Goal: Task Accomplishment & Management: Complete application form

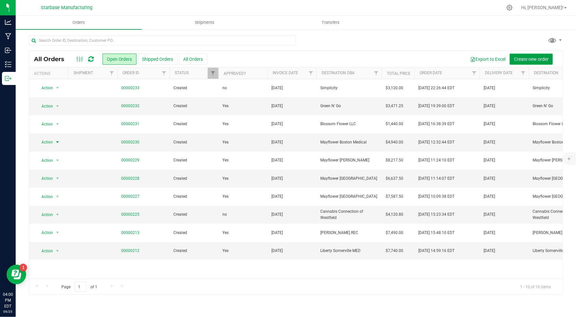
click at [518, 57] on span "Create new order" at bounding box center [531, 58] width 35 height 5
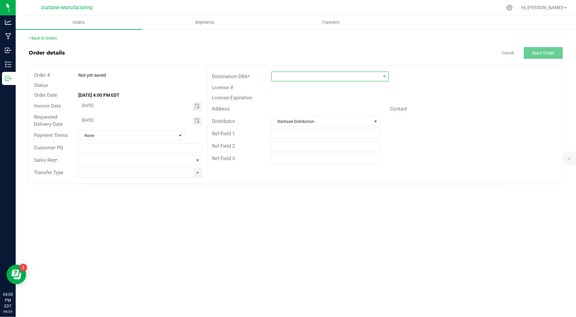
click at [276, 74] on span at bounding box center [326, 76] width 109 height 9
type input "t"
type input "g"
type input "a"
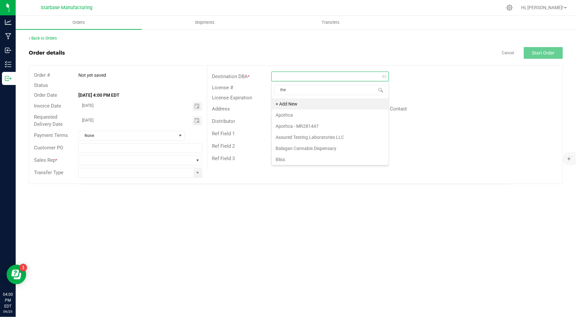
type input "the g"
click at [293, 101] on li "The Grateful Mind" at bounding box center [330, 103] width 117 height 11
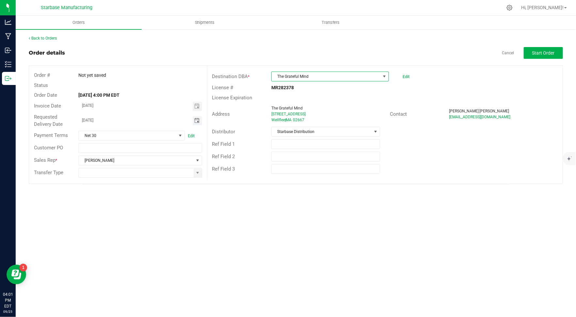
click at [197, 122] on span "Toggle calendar" at bounding box center [196, 120] width 5 height 5
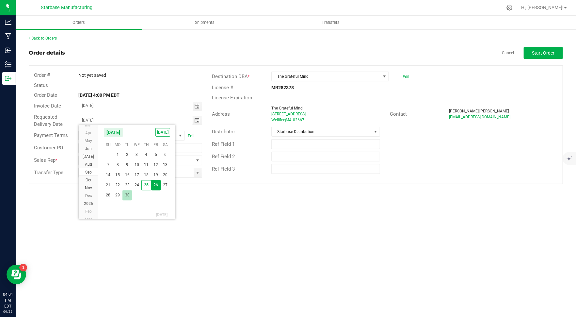
click at [125, 195] on span "30" at bounding box center [126, 195] width 9 height 10
type input "[DATE]"
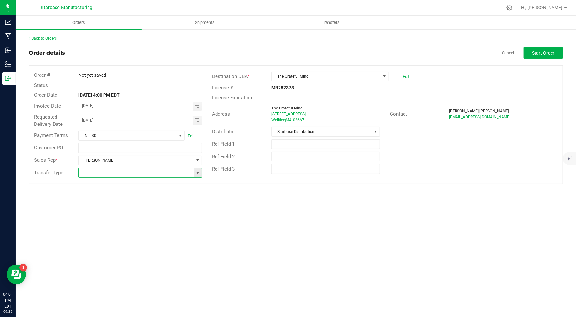
click at [186, 172] on input at bounding box center [136, 172] width 115 height 9
click at [199, 171] on span at bounding box center [197, 172] width 5 height 5
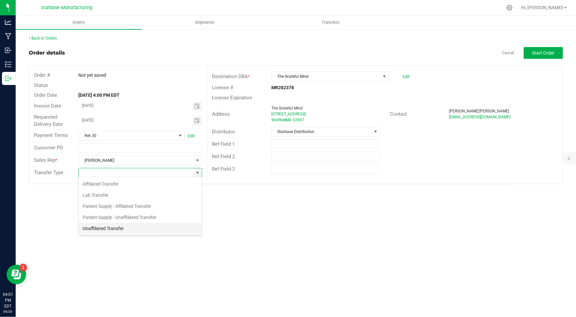
click at [151, 223] on li "Unaffiliated Transfer" at bounding box center [140, 228] width 123 height 11
type input "Unaffiliated Transfer"
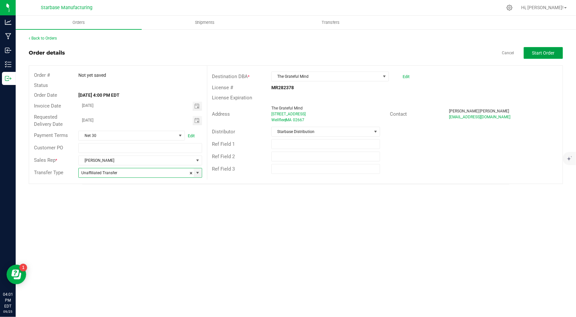
click at [540, 53] on span "Start Order" at bounding box center [543, 52] width 23 height 5
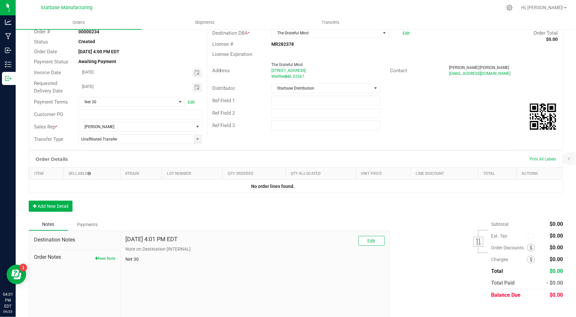
scroll to position [50, 0]
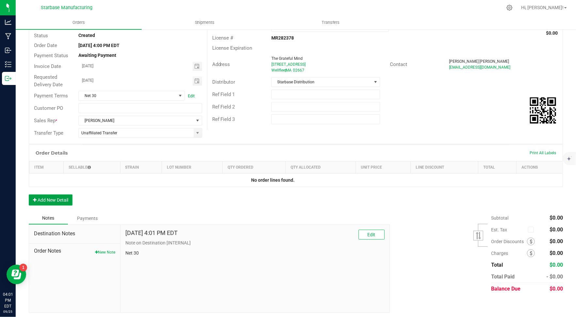
click at [54, 201] on button "Add New Detail" at bounding box center [51, 199] width 44 height 11
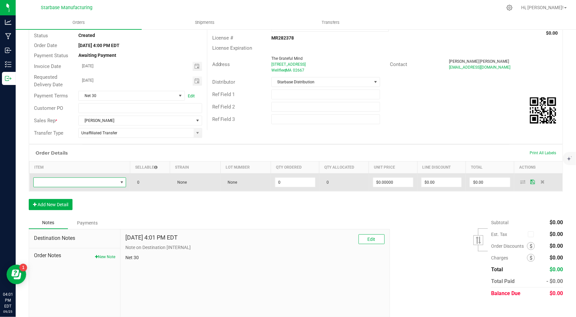
click at [65, 179] on span "NO DATA FOUND" at bounding box center [76, 182] width 84 height 9
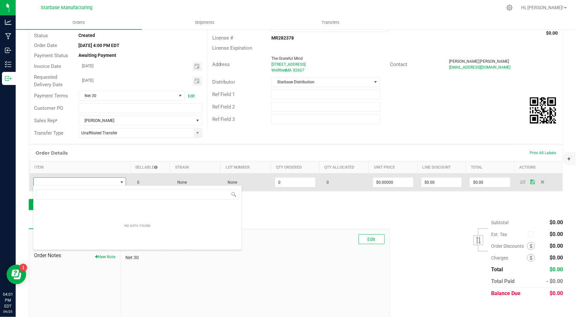
scroll to position [9, 93]
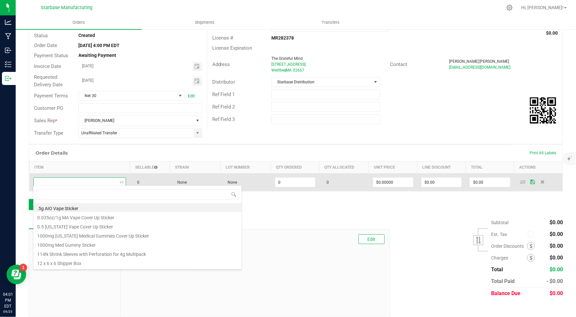
type input ".7"
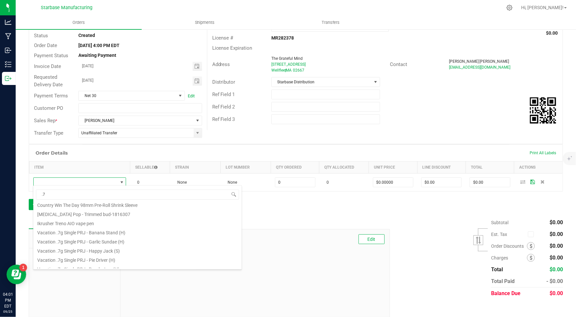
scroll to position [68, 0]
click at [94, 232] on li "Vacation .7g Single PRJ - Banana Stand (H)" at bounding box center [137, 230] width 208 height 9
type input "0 ea"
type input "$3.00000"
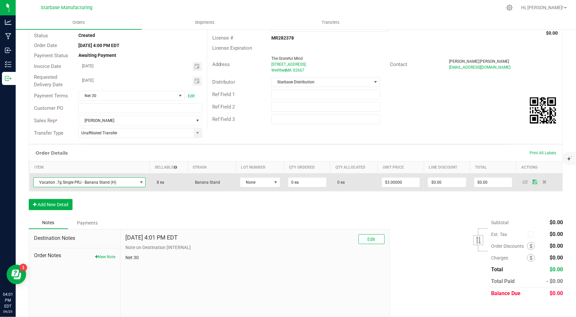
click at [118, 181] on span "Vacation .7g Single PRJ - Banana Stand (H)" at bounding box center [86, 182] width 104 height 9
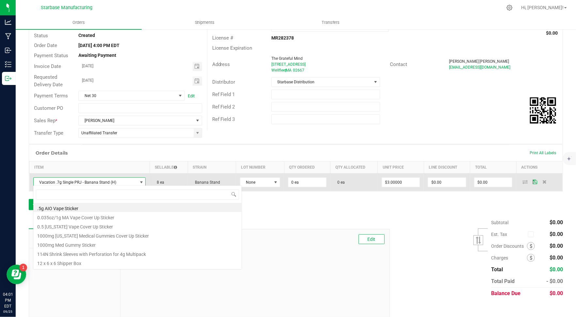
scroll to position [9, 110]
type input ".7"
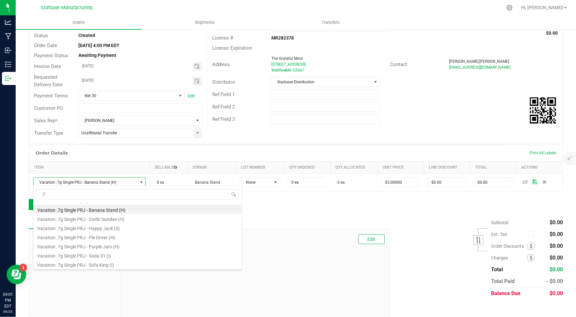
scroll to position [92, 0]
click at [109, 223] on li "Vacation .7g Single PRJ - Happy Jack (S)" at bounding box center [137, 225] width 208 height 9
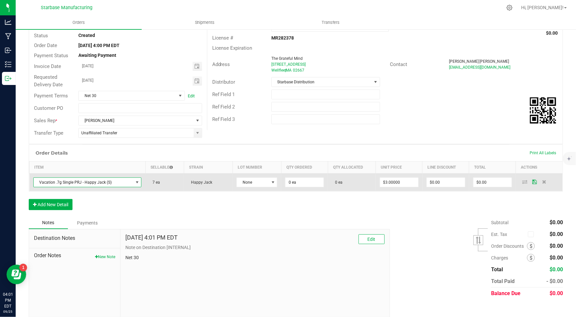
click at [117, 181] on span "Vacation .7g Single PRJ - Happy Jack (S)" at bounding box center [84, 182] width 100 height 9
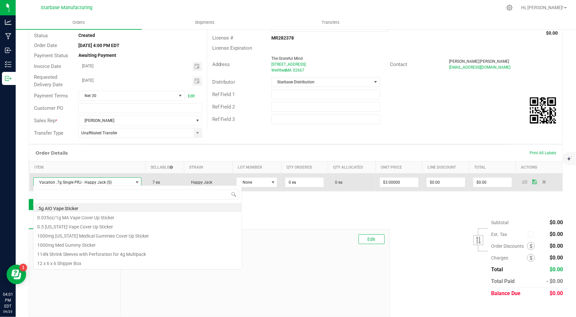
scroll to position [9, 106]
type input ".7g"
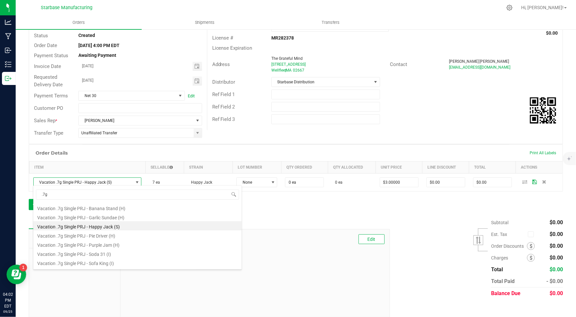
scroll to position [17, 0]
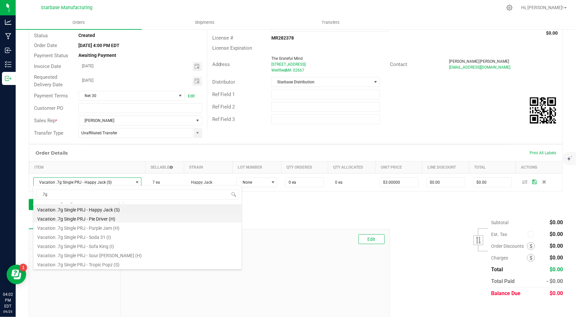
click at [104, 218] on li "Vacation .7g Single PRJ - Pie Driver (H)" at bounding box center [137, 217] width 208 height 9
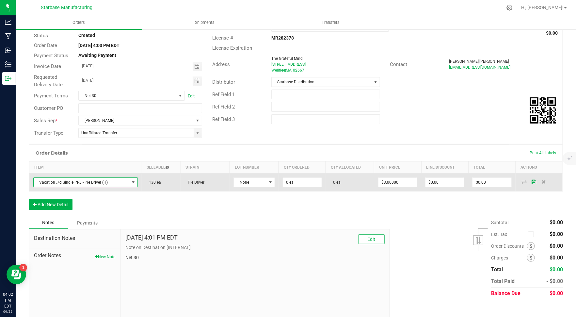
click at [102, 182] on span "Vacation .7g Single PRJ - Pie Driver (H)" at bounding box center [82, 182] width 96 height 9
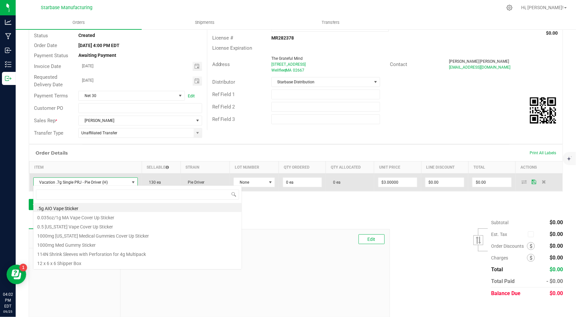
scroll to position [9, 103]
type input ".7g"
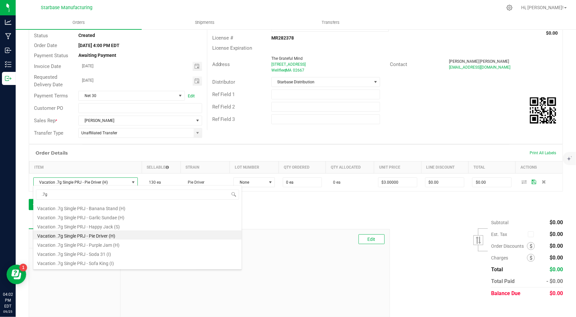
scroll to position [17, 0]
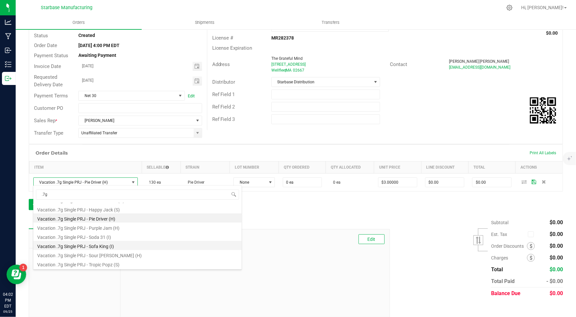
click at [93, 243] on li "Vacation .7g Single PRJ - Sofa King (I)" at bounding box center [137, 245] width 208 height 9
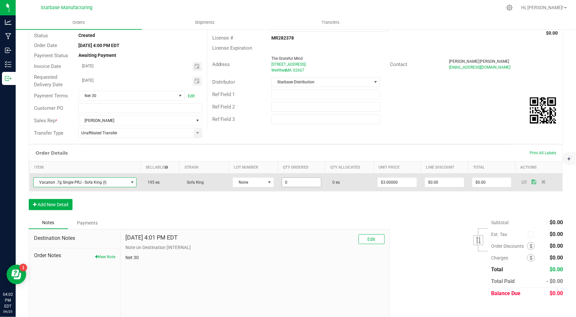
click at [294, 183] on input "0" at bounding box center [301, 182] width 39 height 9
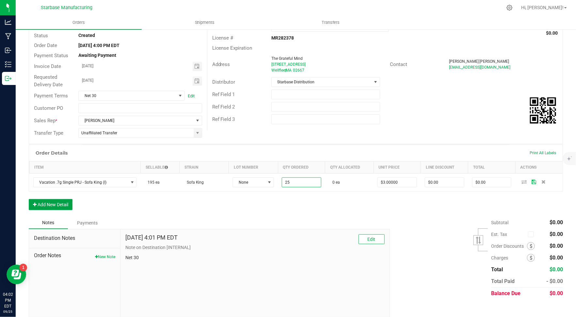
type input "25 ea"
type input "$75.00"
click at [59, 203] on button "Add New Detail" at bounding box center [51, 204] width 44 height 11
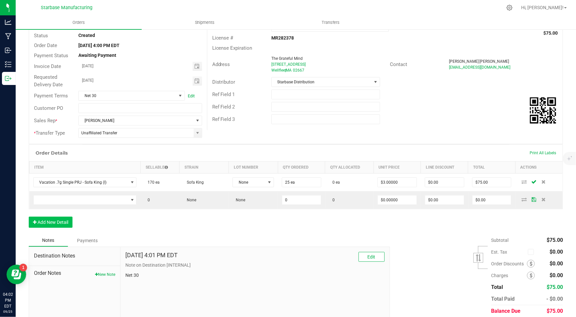
click at [59, 203] on td at bounding box center [84, 200] width 111 height 18
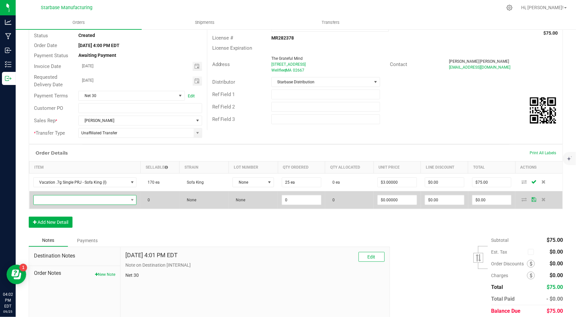
click at [57, 199] on span "NO DATA FOUND" at bounding box center [81, 199] width 95 height 9
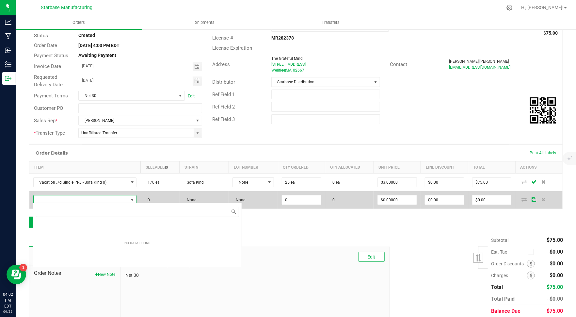
scroll to position [9, 102]
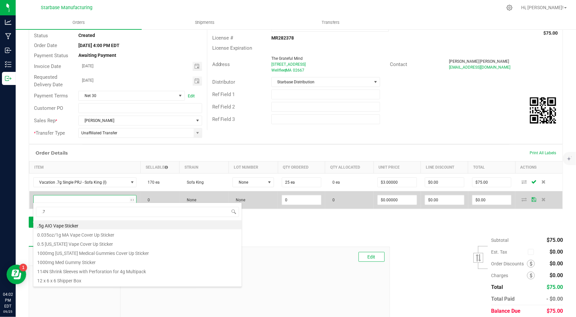
type input ".7g"
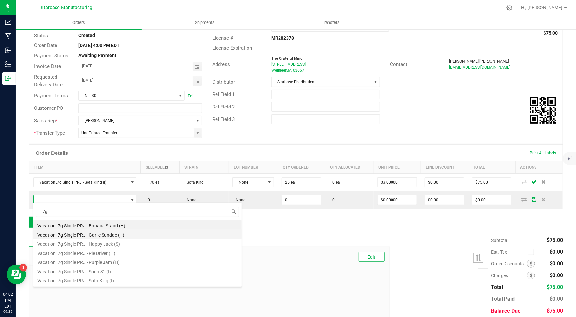
scroll to position [17, 0]
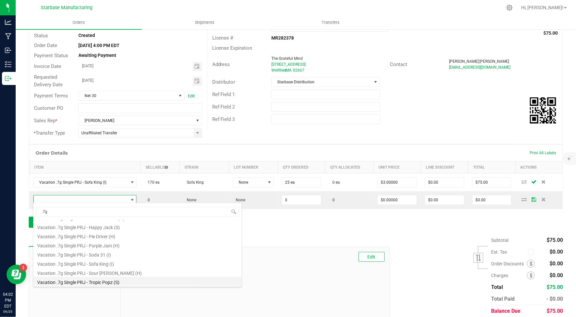
click at [103, 279] on li "Vacation .7g Single PRJ - Tropic Popz (S)" at bounding box center [137, 280] width 208 height 9
type input "0 ea"
type input "$3.00000"
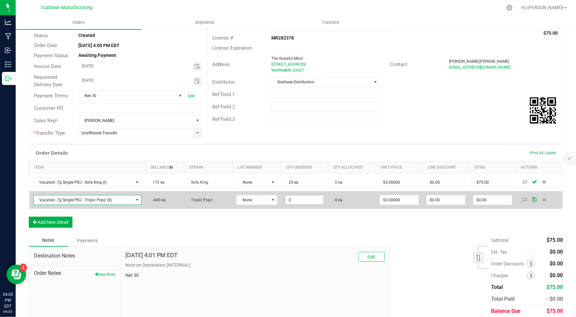
click at [292, 196] on input "0" at bounding box center [304, 199] width 38 height 9
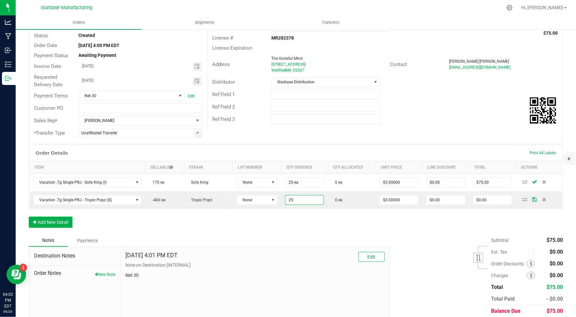
type input "25 ea"
type input "$75.00"
click at [277, 216] on div "Order Details Print All Labels Item Sellable Strain Lot Number Qty Ordered Qty …" at bounding box center [296, 189] width 534 height 90
click at [52, 224] on button "Add New Detail" at bounding box center [51, 221] width 44 height 11
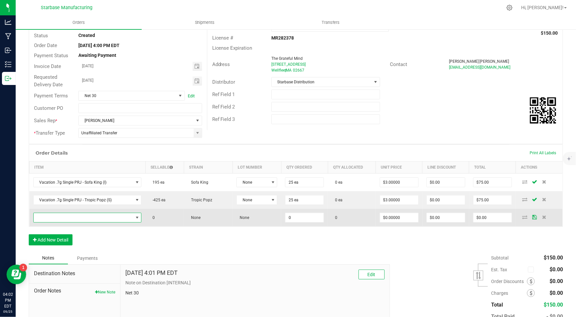
click at [63, 214] on span "NO DATA FOUND" at bounding box center [84, 217] width 100 height 9
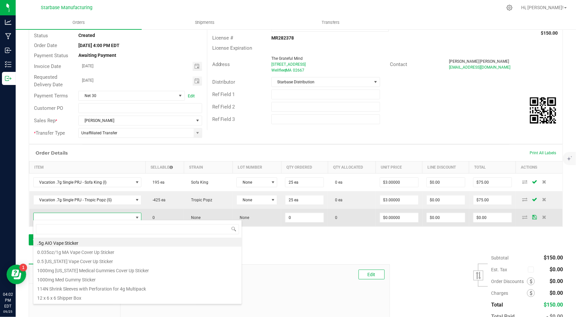
scroll to position [9, 106]
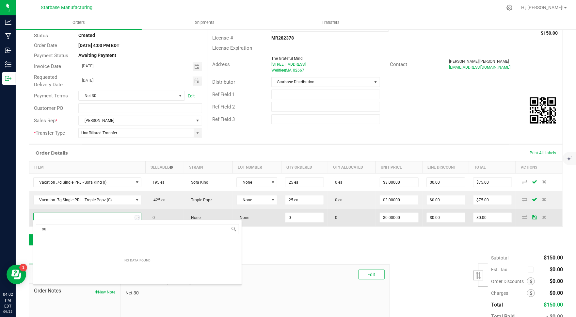
type input "o"
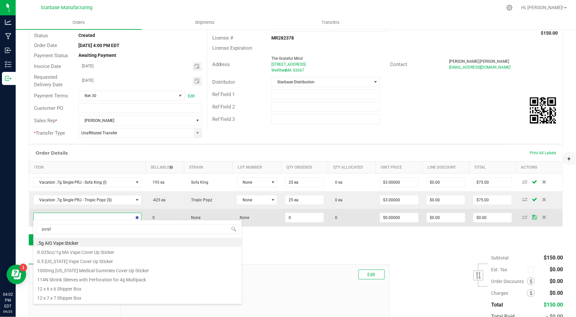
type input "purple"
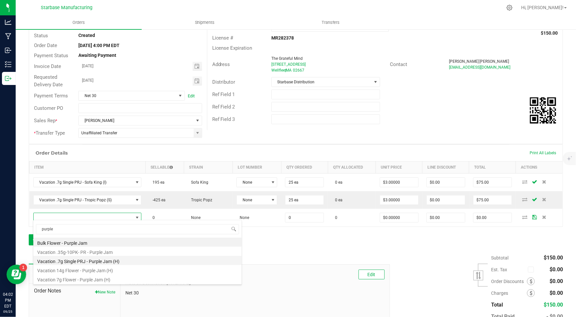
click at [94, 258] on li "Vacation .7g Single PRJ - Purple Jam (H)" at bounding box center [137, 260] width 208 height 9
type input "0 ea"
type input "$3.00000"
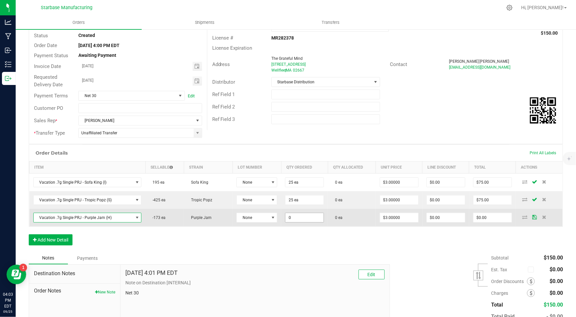
click at [292, 218] on input "0" at bounding box center [304, 217] width 38 height 9
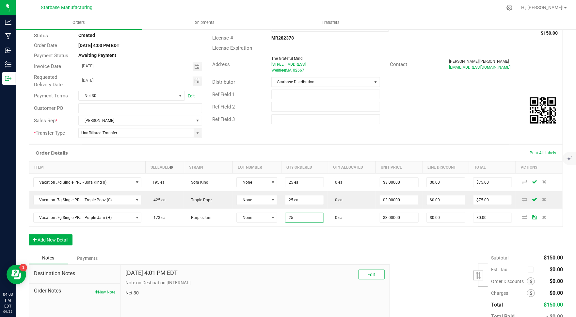
type input "25 ea"
type input "$75.00"
click at [250, 240] on div "Order Details Print All Labels Item Sellable Strain Lot Number Qty Ordered Qty …" at bounding box center [296, 197] width 534 height 107
click at [60, 244] on div "Order Details Print All Labels Item Sellable Strain Lot Number Qty Ordered Qty …" at bounding box center [296, 197] width 534 height 107
click at [59, 238] on button "Add New Detail" at bounding box center [51, 239] width 44 height 11
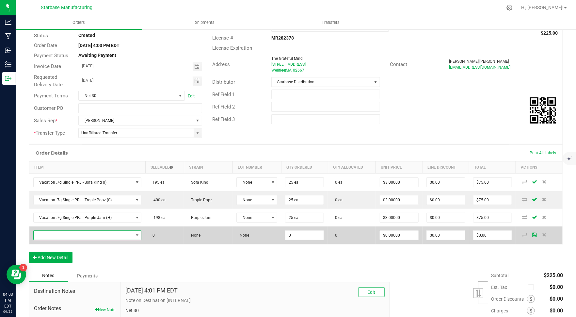
click at [58, 231] on span "NO DATA FOUND" at bounding box center [84, 234] width 100 height 9
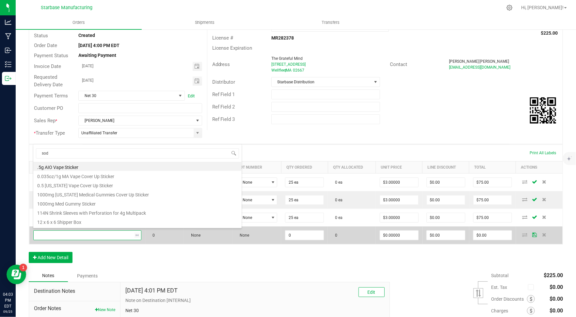
type input "soda"
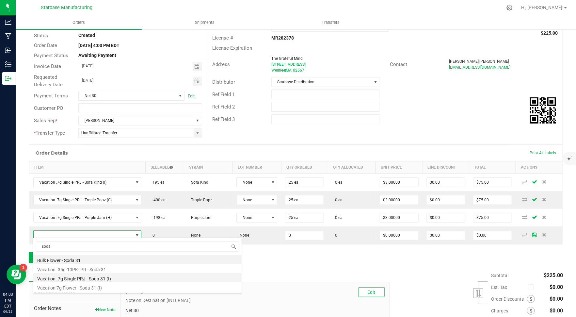
click at [90, 278] on li "Vacation .7g Single PRJ - Soda 31 (I)" at bounding box center [137, 277] width 208 height 9
type input "0 ea"
type input "$3.00000"
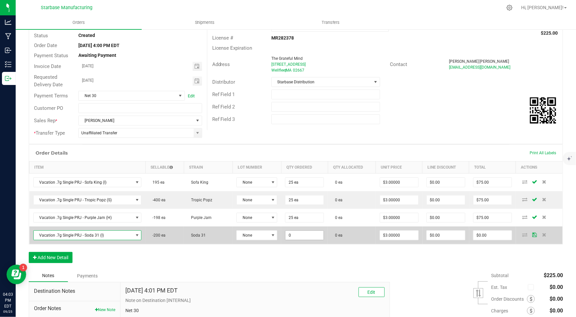
click at [291, 233] on input "0" at bounding box center [304, 234] width 38 height 9
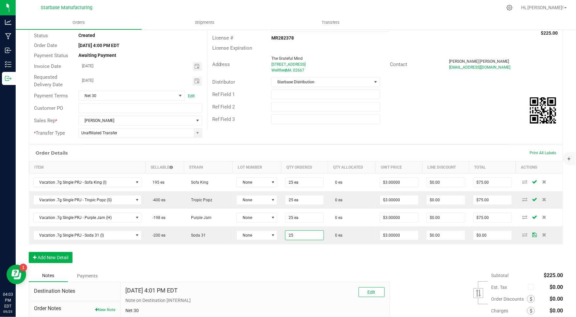
type input "25 ea"
type input "$75.00"
click at [271, 255] on div "Order Details Print All Labels Item Sellable Strain Lot Number Qty Ordered Qty …" at bounding box center [296, 206] width 534 height 125
click at [54, 254] on button "Add New Detail" at bounding box center [51, 257] width 44 height 11
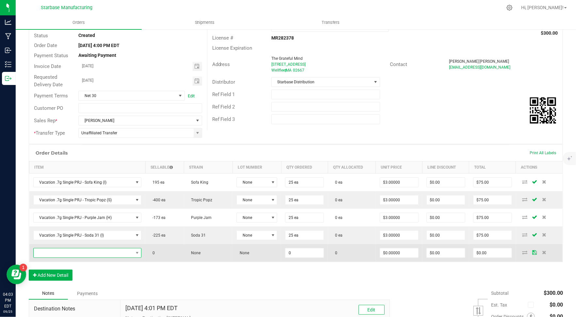
click at [54, 250] on span "NO DATA FOUND" at bounding box center [84, 252] width 100 height 9
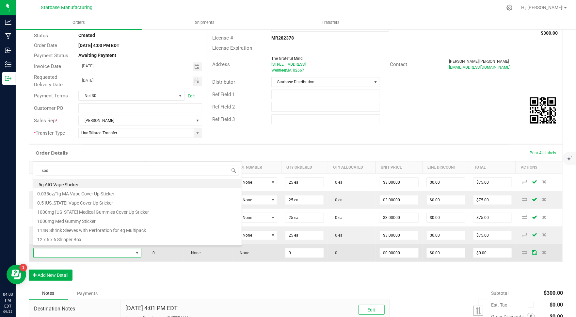
type input "soda"
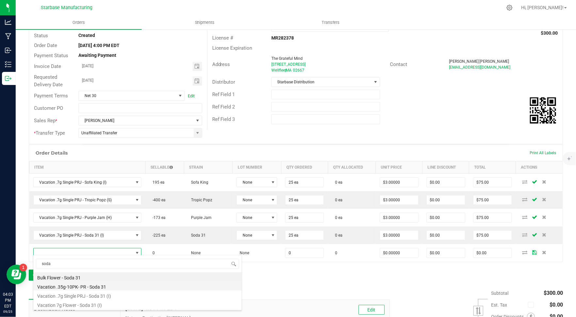
click at [100, 286] on li "Vacation .35g-10PK- PR - Soda 31" at bounding box center [137, 285] width 208 height 9
type input "0 ea"
type input "$12.50000"
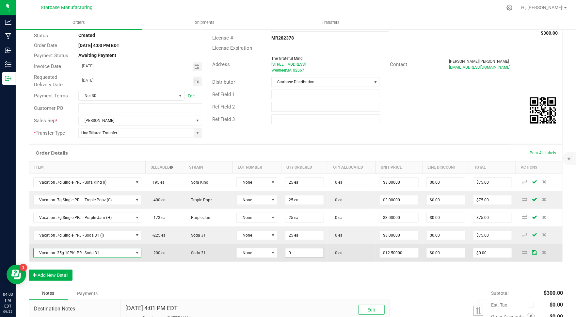
click at [287, 248] on input "0" at bounding box center [304, 252] width 38 height 9
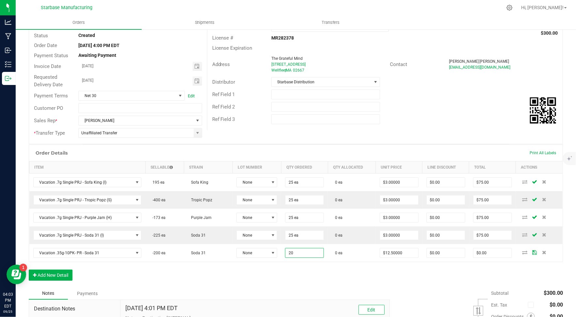
type input "20 ea"
type input "$250.00"
click at [238, 276] on div "Order Details Print All Labels Item Sellable Strain Lot Number Qty Ordered Qty …" at bounding box center [296, 215] width 534 height 143
click at [52, 269] on button "Add New Detail" at bounding box center [51, 274] width 44 height 11
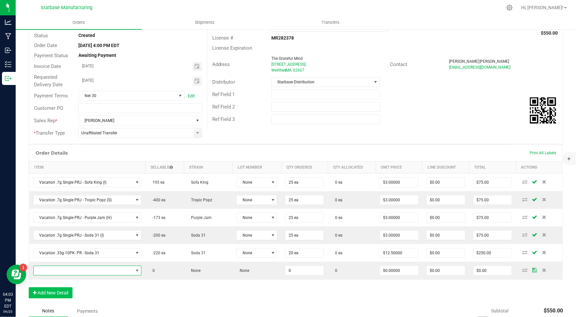
click at [52, 269] on span "NO DATA FOUND" at bounding box center [84, 270] width 100 height 9
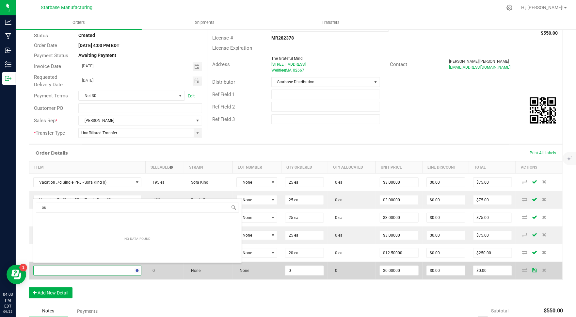
type input "o"
type input "jam"
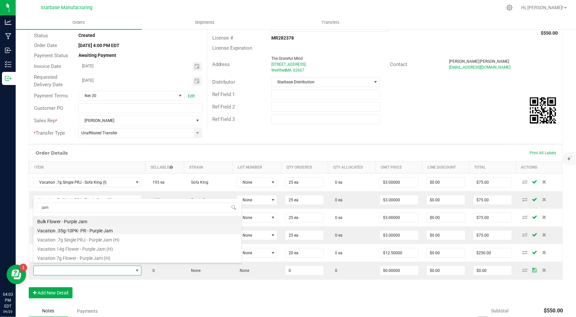
click at [81, 232] on li "Vacation .35g-10PK- PR - Purple Jam" at bounding box center [137, 229] width 208 height 9
type input "0 ea"
type input "$12.50000"
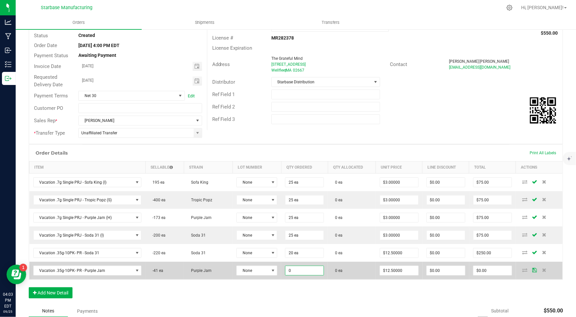
click at [295, 266] on input "0" at bounding box center [304, 270] width 38 height 9
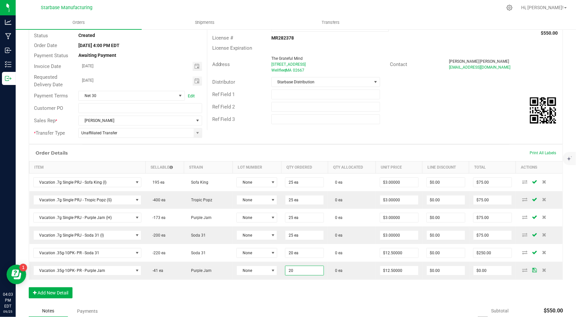
type input "20 ea"
type input "$250.00"
click at [256, 293] on div "Order Details Print All Labels Item Sellable Strain Lot Number Qty Ordered Qty …" at bounding box center [296, 224] width 534 height 160
click at [45, 291] on button "Add New Detail" at bounding box center [51, 292] width 44 height 11
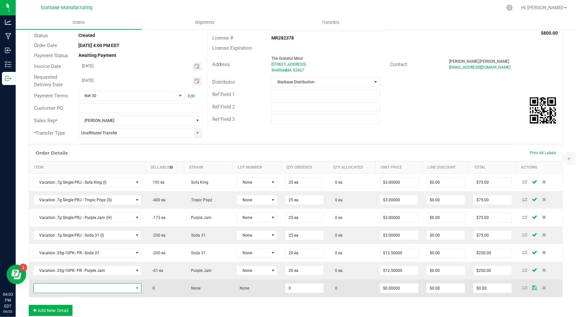
click at [54, 283] on span "NO DATA FOUND" at bounding box center [84, 287] width 100 height 9
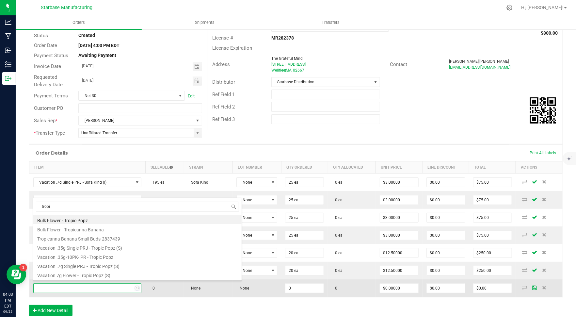
type input "tropic"
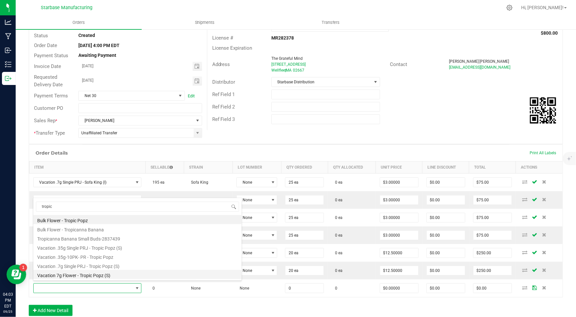
click at [76, 274] on li "Vacation 7g Flower - Tropic Popz (S)" at bounding box center [137, 274] width 208 height 9
type input "0 ea"
type input "$17.50000"
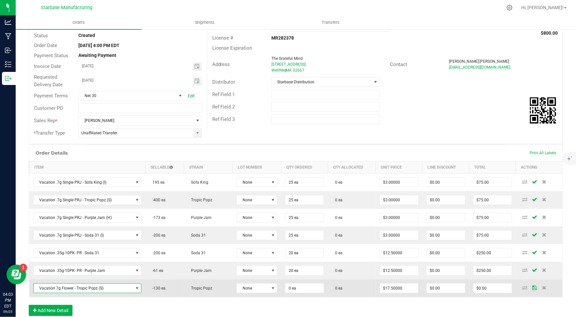
click at [127, 283] on span "Vacation 7g Flower - Tropic Popz (S)" at bounding box center [84, 287] width 100 height 9
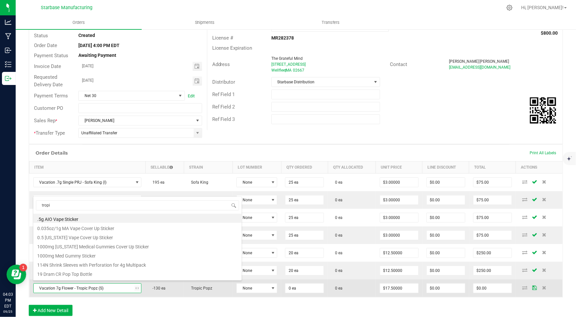
type input "tropic"
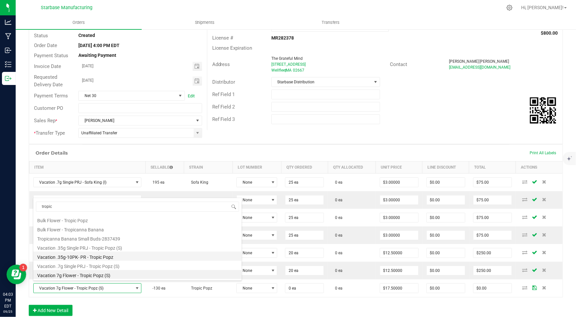
click at [101, 256] on li "Vacation .35g-10PK- PR - Tropic Popz" at bounding box center [137, 255] width 208 height 9
type input "$12.50000"
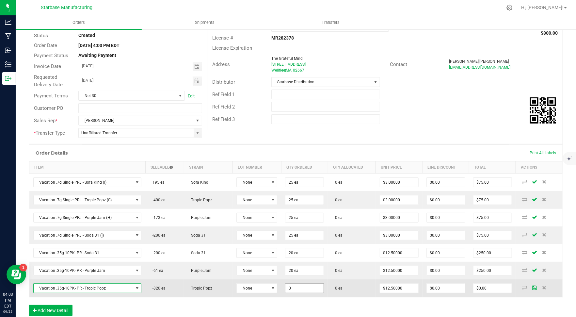
click at [306, 288] on input "0" at bounding box center [304, 287] width 38 height 9
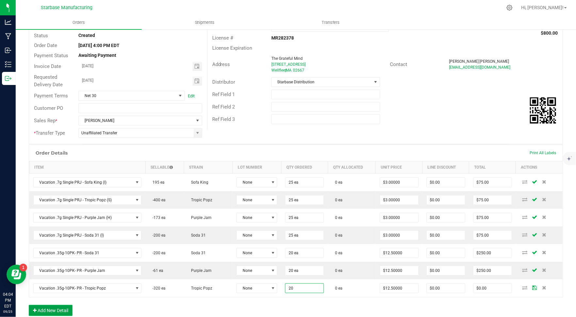
type input "20 ea"
type input "$250.00"
click at [49, 307] on button "Add New Detail" at bounding box center [51, 310] width 44 height 11
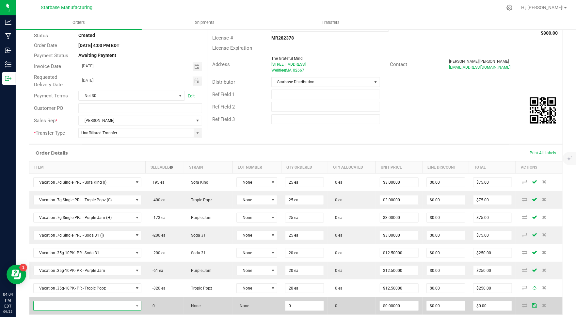
click at [57, 301] on span "NO DATA FOUND" at bounding box center [84, 305] width 100 height 9
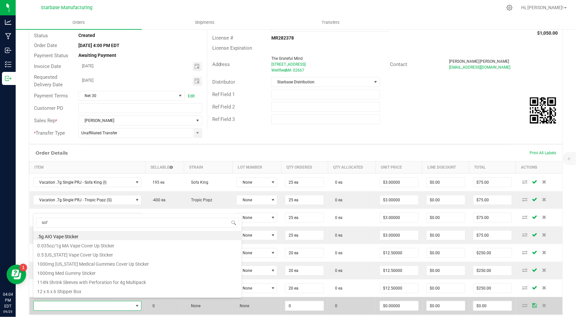
type input "sofa"
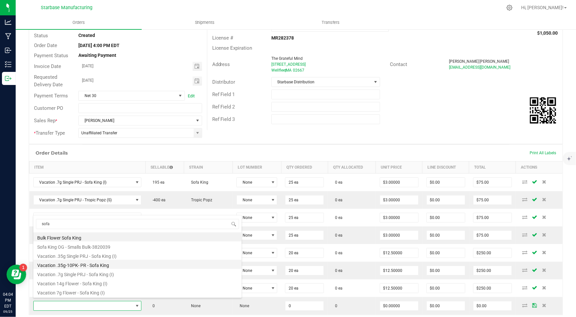
click at [111, 264] on li "Vacation .35g-10PK- PR - Sofa King" at bounding box center [137, 264] width 208 height 9
type input "0 ea"
type input "$12.50000"
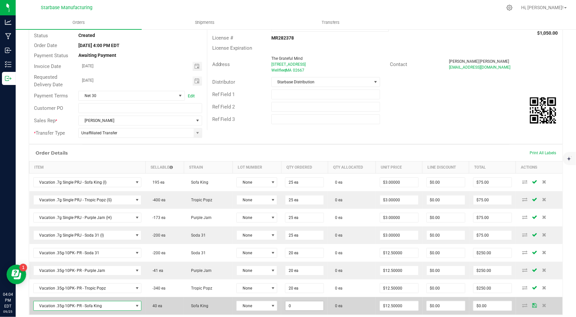
click at [299, 302] on input "0" at bounding box center [304, 305] width 38 height 9
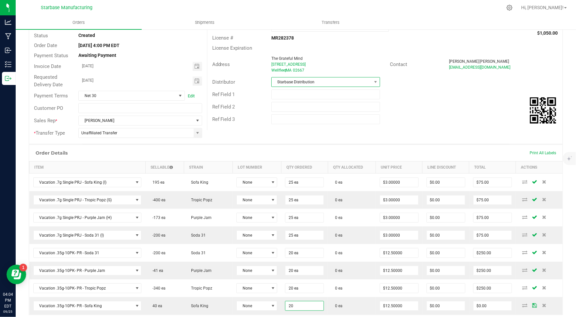
type input "20 ea"
type input "$250.00"
click at [378, 86] on span at bounding box center [375, 81] width 8 height 9
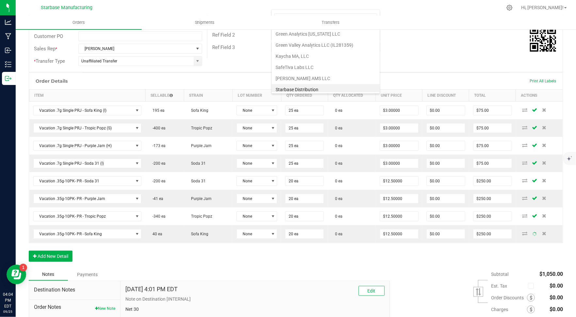
scroll to position [127, 0]
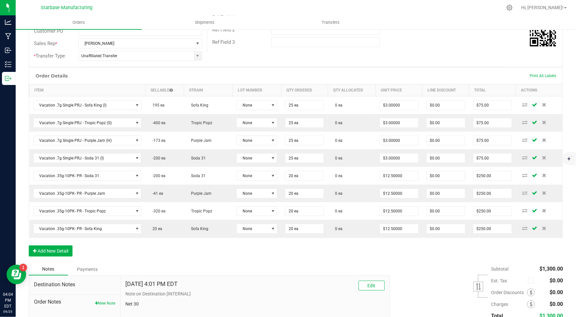
click at [348, 258] on div "Order Details Print All Labels Item Sellable Strain Lot Number Qty Ordered Qty …" at bounding box center [296, 165] width 534 height 196
click at [51, 248] on button "Add New Detail" at bounding box center [51, 250] width 44 height 11
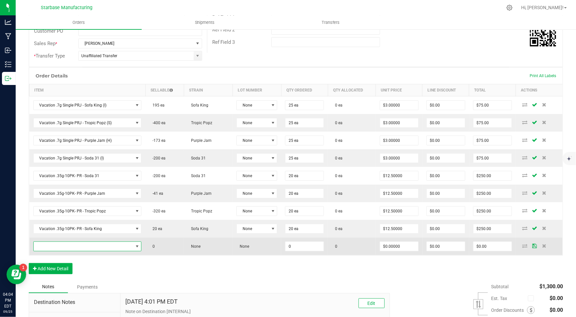
click at [49, 244] on span "NO DATA FOUND" at bounding box center [84, 246] width 100 height 9
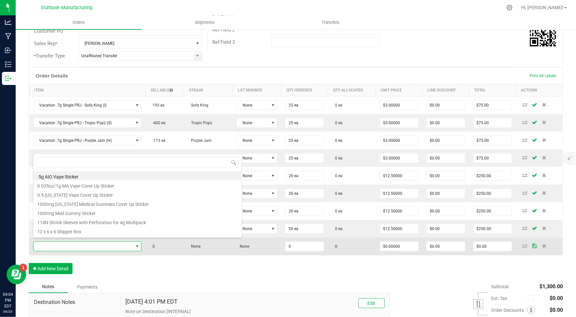
scroll to position [9, 106]
type input "pur"
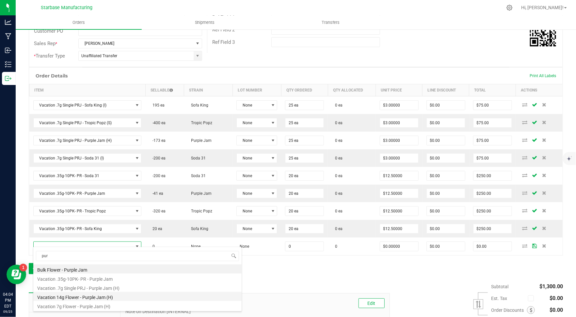
click at [111, 293] on li "Vacation 14g Flower - Purple Jam (H)" at bounding box center [137, 295] width 208 height 9
type input "0 ea"
type input "$35.00000"
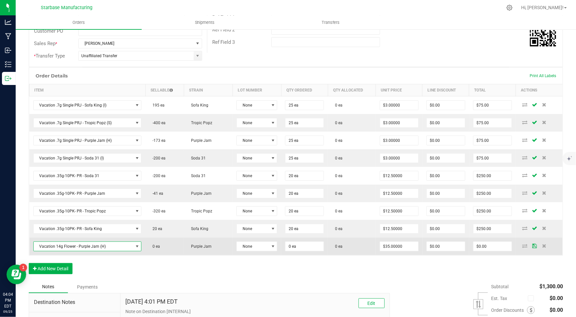
click at [96, 243] on span "Vacation 14g Flower - Purple Jam (H)" at bounding box center [84, 246] width 100 height 9
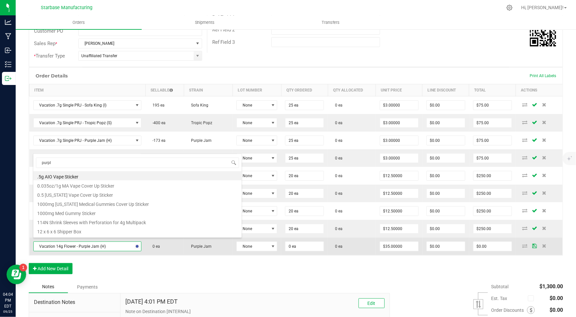
type input "purple"
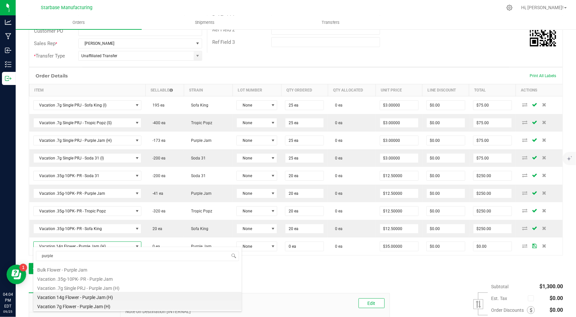
click at [98, 304] on li "Vacation 7g Flower - Purple Jam (H)" at bounding box center [137, 305] width 208 height 9
type input "$17.50000"
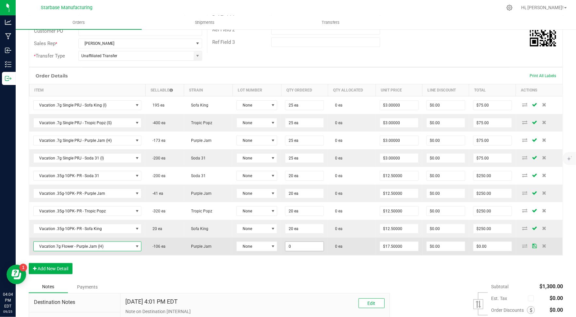
click at [287, 242] on input "0" at bounding box center [304, 246] width 38 height 9
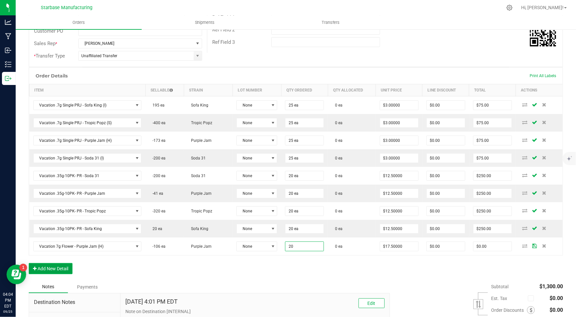
type input "20 ea"
type input "$350.00"
click at [61, 263] on button "Add New Detail" at bounding box center [51, 268] width 44 height 11
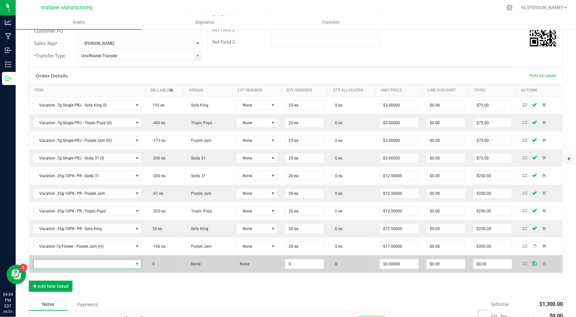
click at [61, 260] on span "NO DATA FOUND" at bounding box center [84, 263] width 100 height 9
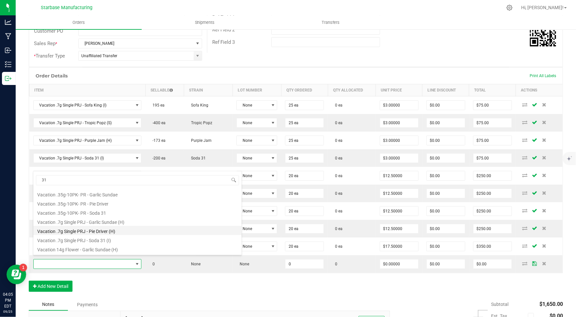
scroll to position [35, 0]
click at [65, 178] on input "31" at bounding box center [137, 180] width 203 height 10
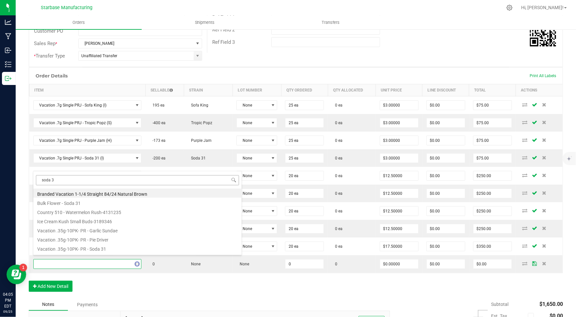
type input "soda 31"
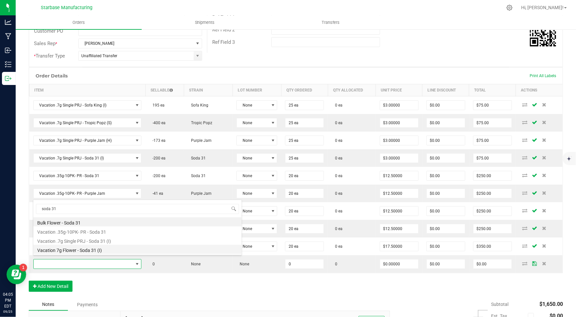
click at [82, 248] on li "Vacation 7g Flower - Soda 31 (I)" at bounding box center [137, 248] width 208 height 9
type input "0 ea"
type input "$17.50000"
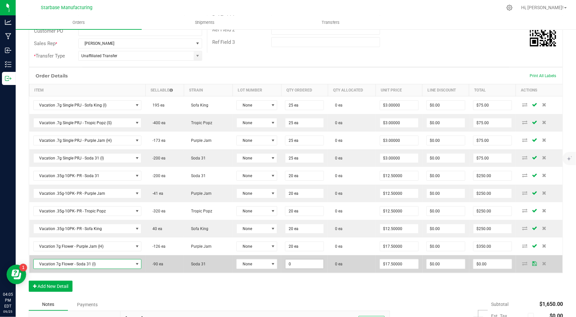
click at [292, 259] on input "0" at bounding box center [304, 263] width 38 height 9
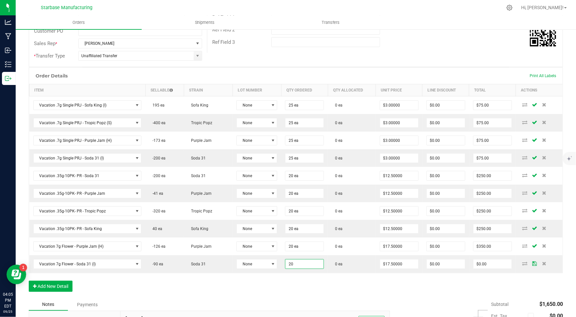
type input "20 ea"
type input "$350.00"
click at [210, 284] on div "Order Details Print All Labels Item Sellable Strain Lot Number Qty Ordered Qty …" at bounding box center [296, 182] width 534 height 231
click at [46, 280] on button "Add New Detail" at bounding box center [51, 285] width 44 height 11
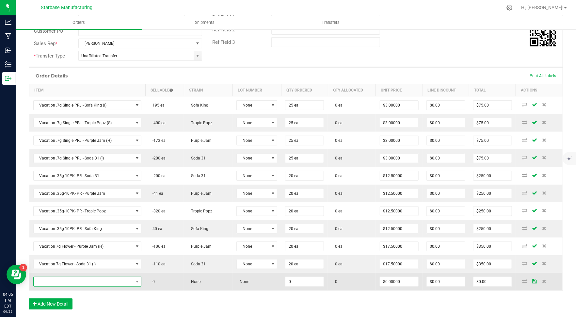
click at [59, 277] on span "NO DATA FOUND" at bounding box center [84, 281] width 100 height 9
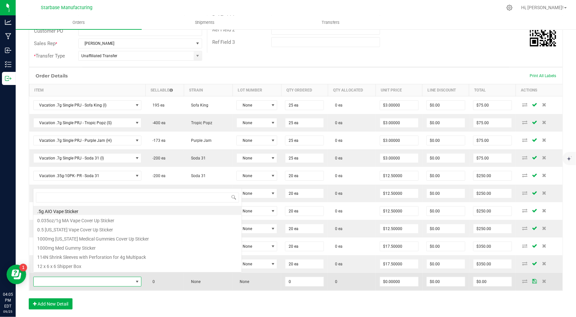
scroll to position [9, 106]
type input "trop"
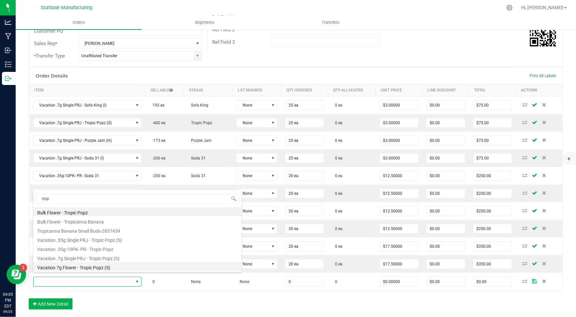
click at [80, 266] on li "Vacation 7g Flower - Tropic Popz (S)" at bounding box center [137, 266] width 208 height 9
type input "0 ea"
type input "$17.50000"
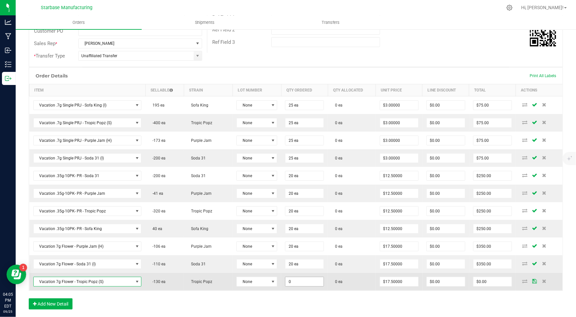
click at [297, 279] on input "0" at bounding box center [304, 281] width 38 height 9
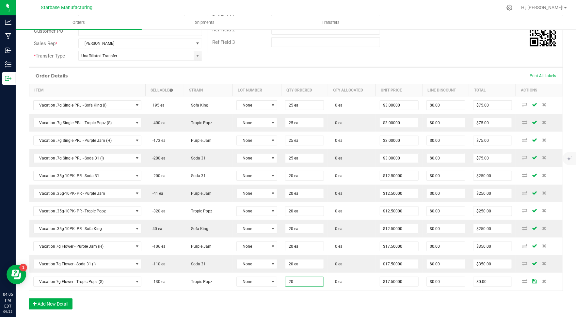
type input "20 ea"
type input "$350.00"
click at [267, 292] on div "Order Details Print All Labels Item Sellable Strain Lot Number Qty Ordered Qty …" at bounding box center [296, 191] width 534 height 248
click at [45, 303] on button "Add New Detail" at bounding box center [51, 303] width 44 height 11
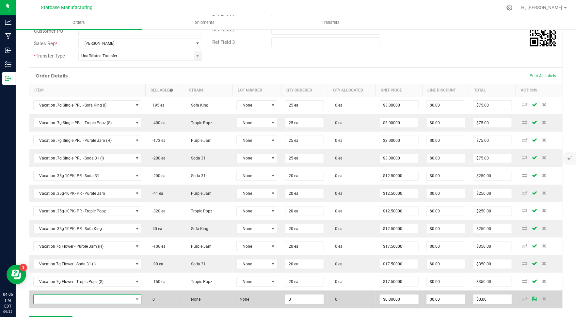
click at [54, 297] on span "NO DATA FOUND" at bounding box center [84, 298] width 100 height 9
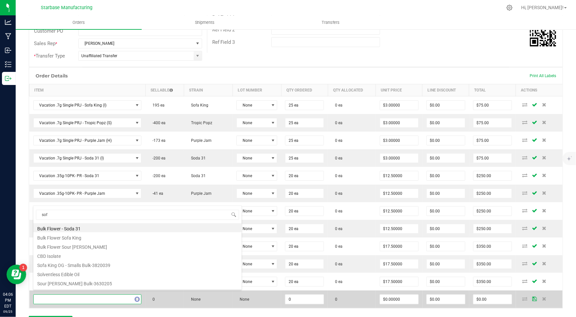
type input "sofa"
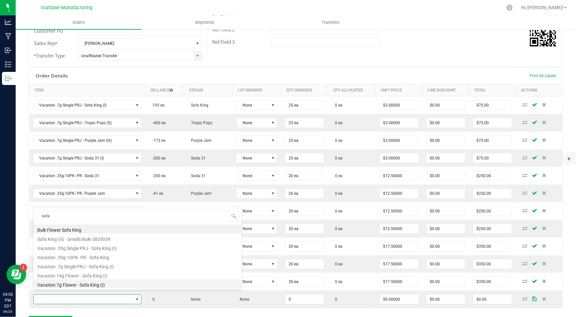
click at [61, 286] on li "Vacation 7g Flower - Sofa King (I)" at bounding box center [137, 283] width 208 height 9
type input "0 ea"
type input "$17.50000"
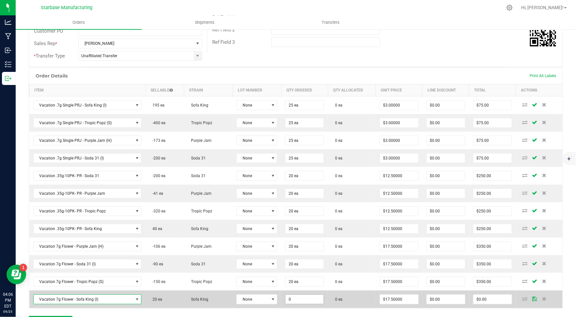
click at [291, 295] on input "0" at bounding box center [304, 298] width 38 height 9
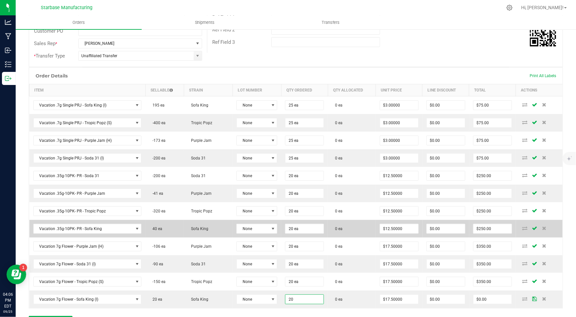
type input "20 ea"
type input "$350.00"
click at [336, 229] on td "0 ea" at bounding box center [352, 229] width 48 height 18
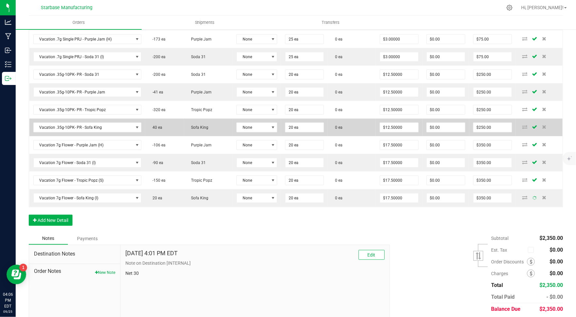
scroll to position [229, 0]
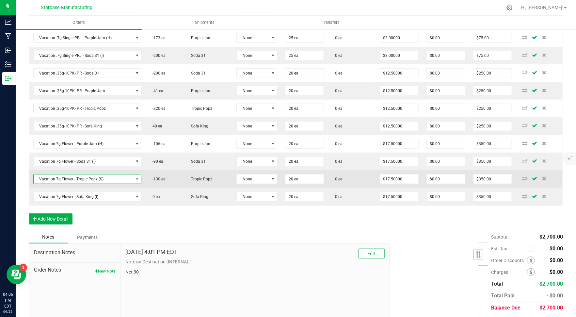
click at [133, 176] on span "NO DATA FOUND" at bounding box center [137, 178] width 8 height 9
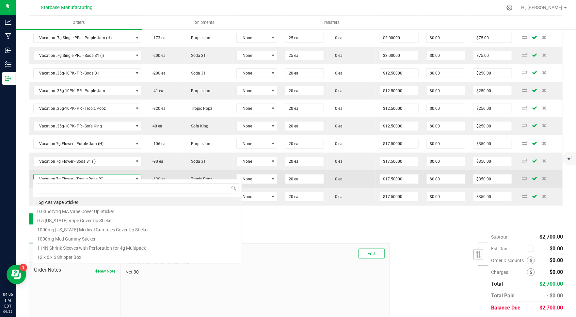
scroll to position [9, 106]
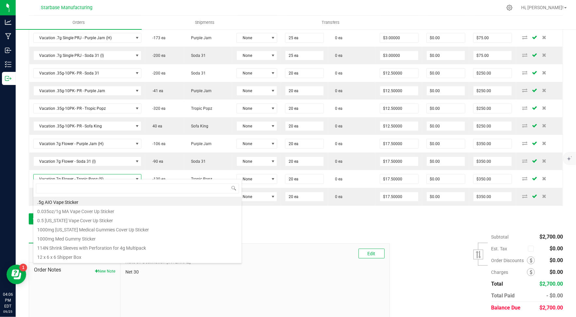
click at [316, 268] on p "Net 30" at bounding box center [254, 271] width 259 height 7
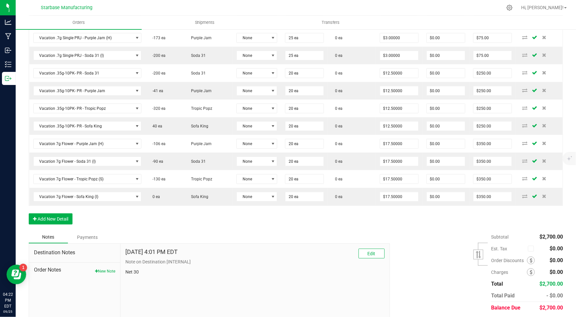
click at [61, 207] on div "Order Details Print All Labels Item Sellable Strain Lot Number Qty Ordered Qty …" at bounding box center [296, 98] width 534 height 266
click at [57, 219] on div "Order Details Print All Labels Item Sellable Strain Lot Number Qty Ordered Qty …" at bounding box center [296, 98] width 534 height 266
click at [54, 213] on button "Add New Detail" at bounding box center [51, 218] width 44 height 11
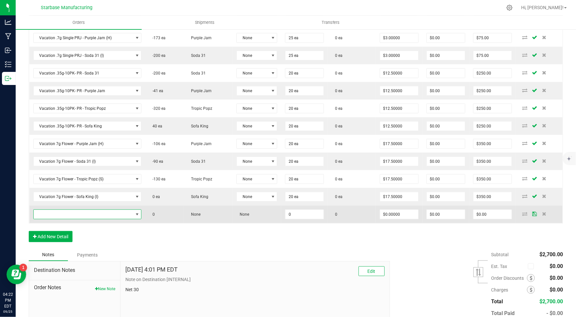
click at [54, 210] on span "NO DATA FOUND" at bounding box center [84, 214] width 100 height 9
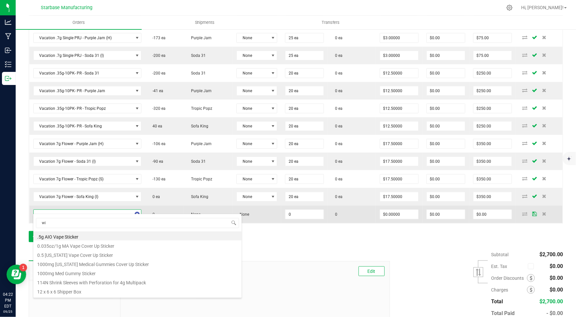
type input "win"
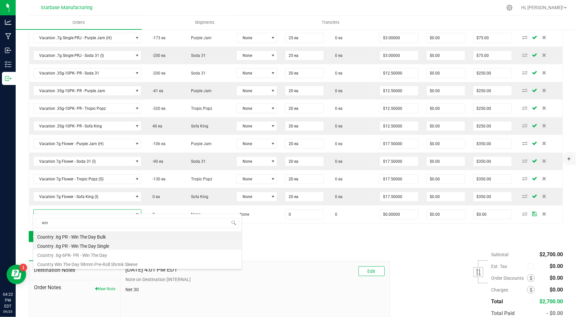
click at [80, 245] on li "Country .6g PR - Win The Day Single" at bounding box center [137, 244] width 208 height 9
type input "0 ea"
type input "$2.75000"
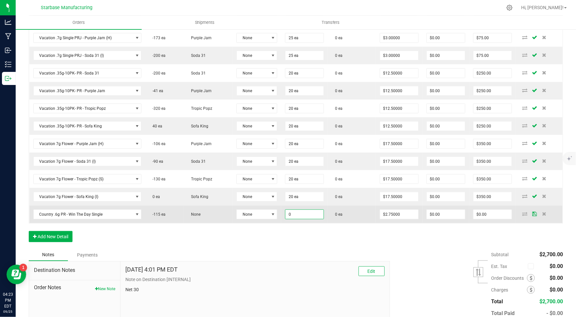
click at [308, 210] on input "0" at bounding box center [304, 214] width 38 height 9
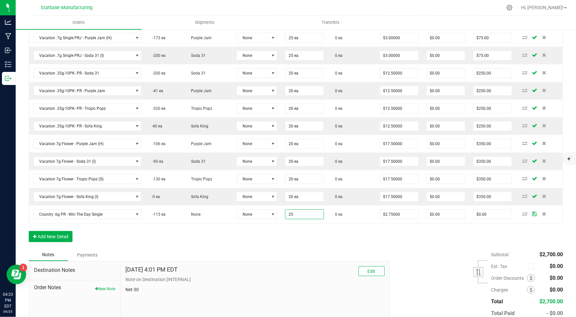
type input "25 ea"
type input "$68.75"
click at [272, 236] on div "Order Details Print All Labels Item Sellable Strain Lot Number Qty Ordered Qty …" at bounding box center [296, 107] width 534 height 284
click at [54, 231] on button "Add New Detail" at bounding box center [51, 236] width 44 height 11
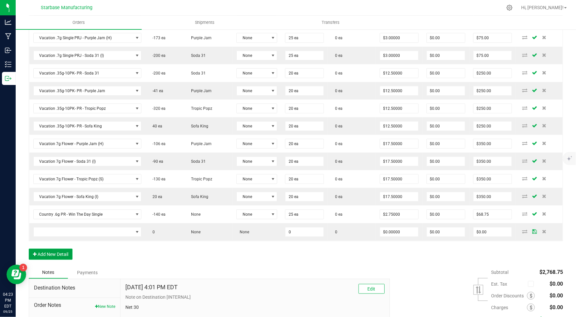
click at [29, 248] on button "Add New Detail" at bounding box center [51, 253] width 44 height 11
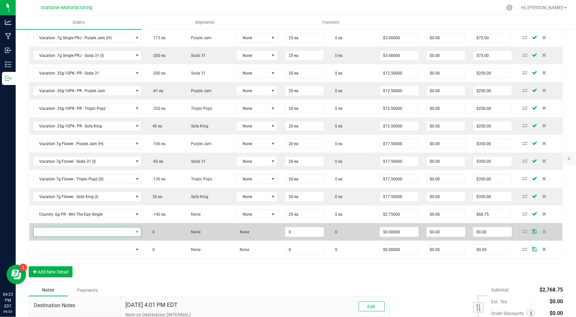
click at [52, 227] on span "NO DATA FOUND" at bounding box center [84, 231] width 100 height 9
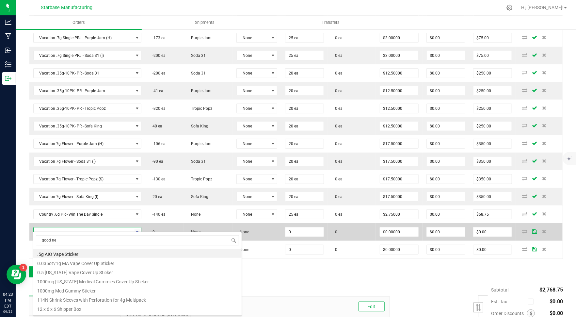
type input "good nei"
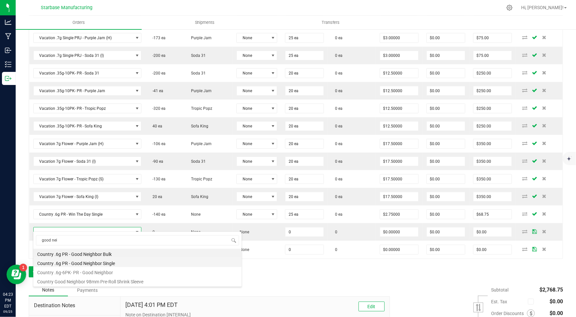
click at [89, 260] on li "Country .6g PR - Good Neighbor Single" at bounding box center [137, 262] width 208 height 9
type input "0 ea"
type input "$2.75000"
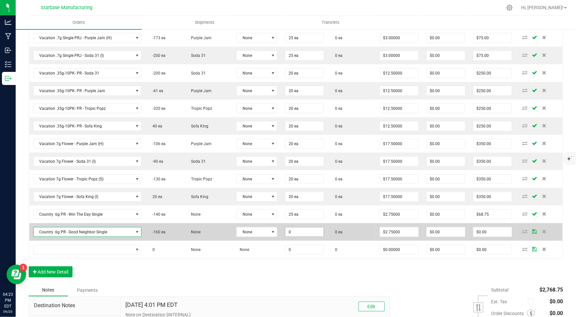
click at [297, 227] on input "0" at bounding box center [304, 231] width 38 height 9
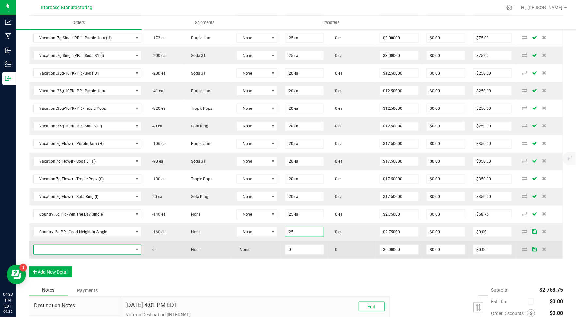
type input "25 ea"
type input "$68.75"
click at [54, 245] on span "NO DATA FOUND" at bounding box center [84, 249] width 100 height 9
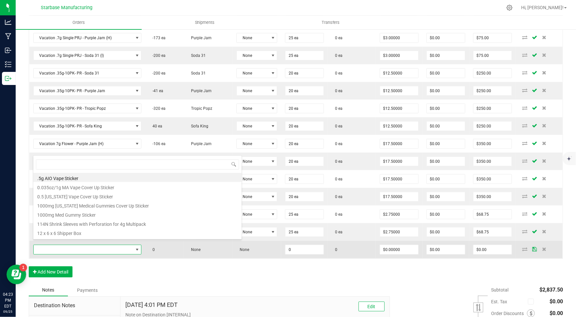
click at [54, 245] on span at bounding box center [84, 249] width 100 height 9
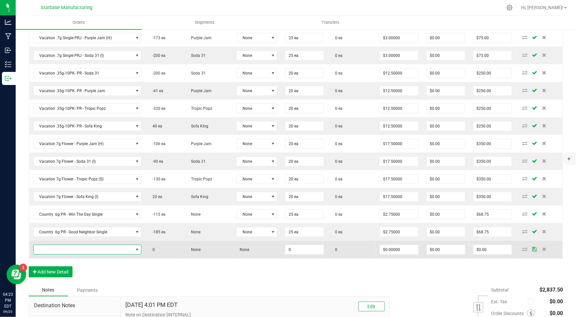
click at [54, 245] on span "NO DATA FOUND" at bounding box center [84, 249] width 100 height 9
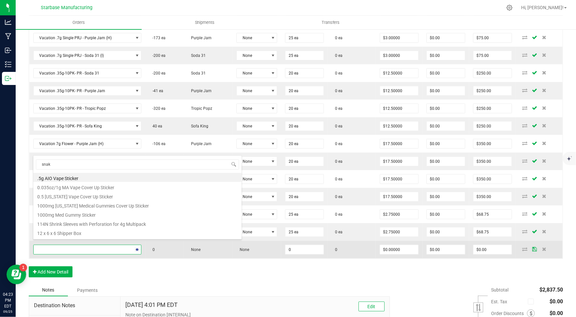
type input "snake"
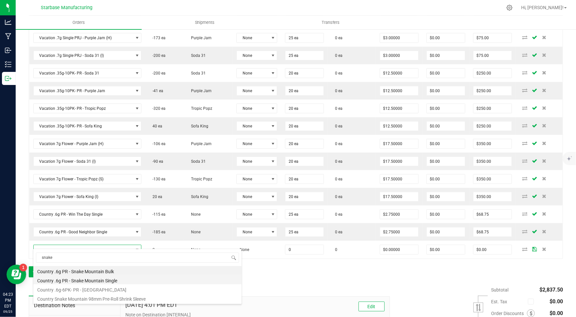
click at [84, 279] on li "Country .6g PR - Snake Mountain Single" at bounding box center [137, 279] width 208 height 9
type input "0 ea"
type input "$2.75000"
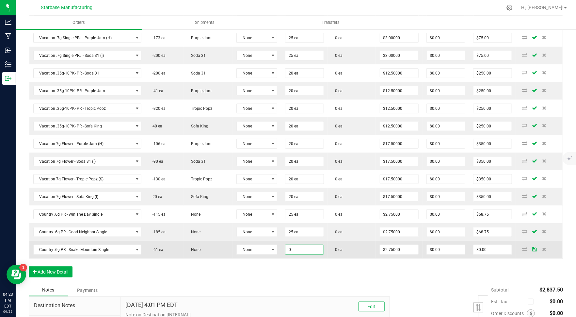
click at [298, 245] on input "0" at bounding box center [304, 249] width 38 height 9
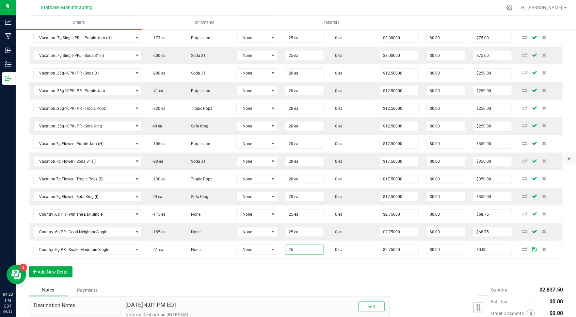
type input "25 ea"
type input "$68.75"
click at [285, 259] on div "Order Details Print All Labels Item Sellable Strain Lot Number Qty Ordered Qty …" at bounding box center [296, 124] width 534 height 319
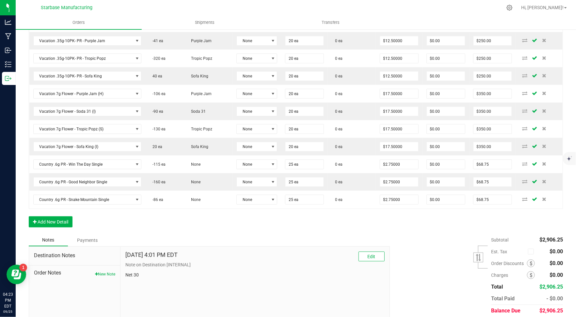
scroll to position [281, 0]
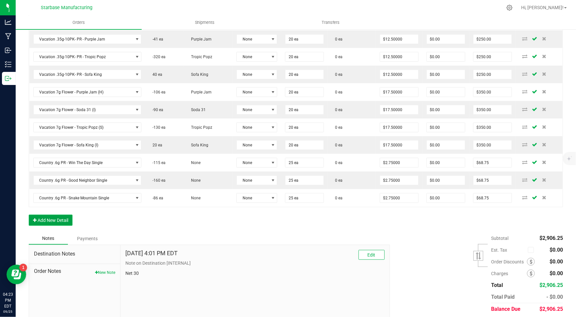
click at [60, 214] on button "Add New Detail" at bounding box center [51, 219] width 44 height 11
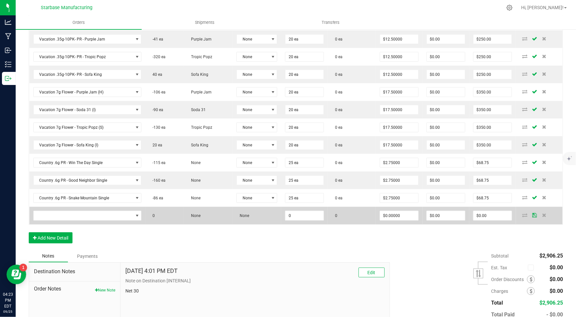
click at [59, 215] on td at bounding box center [87, 216] width 116 height 18
click at [60, 211] on span "NO DATA FOUND" at bounding box center [84, 215] width 100 height 9
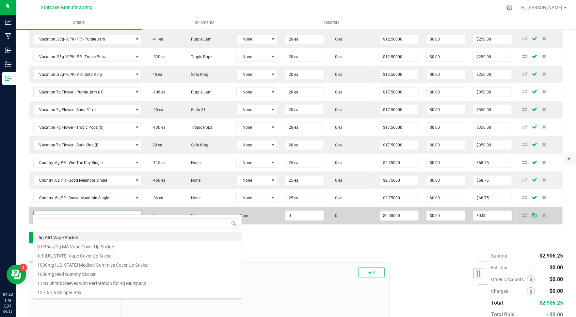
scroll to position [9, 106]
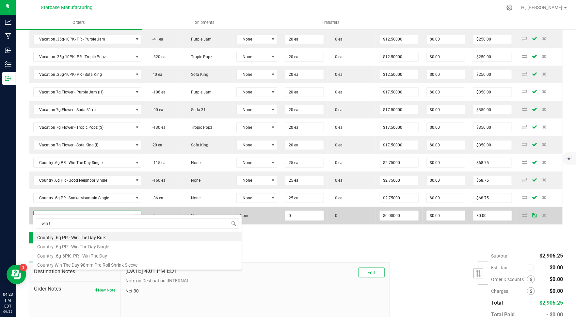
type input "win th"
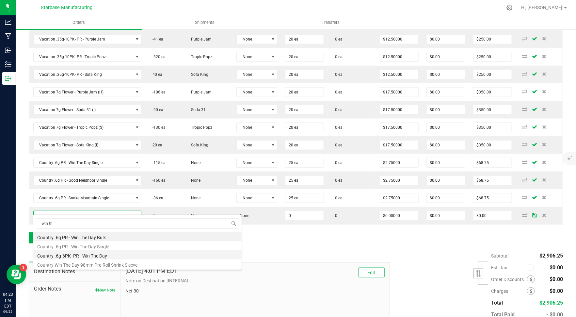
click at [87, 253] on li "Country .6g-6PK- PR - Win The Day" at bounding box center [137, 254] width 208 height 9
type input "0 ea"
type input "$12.50000"
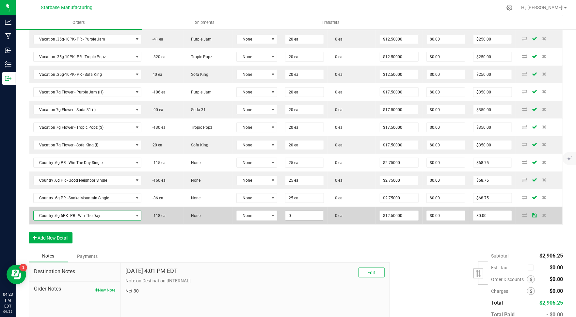
click at [302, 211] on input "0" at bounding box center [304, 215] width 38 height 9
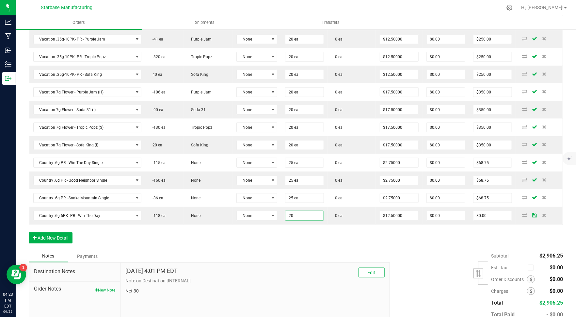
type input "20 ea"
type input "$250.00"
click at [292, 230] on div "Order Details Print All Labels Item Sellable Strain Lot Number Qty Ordered Qty …" at bounding box center [296, 81] width 534 height 337
click at [48, 233] on button "Add New Detail" at bounding box center [51, 237] width 44 height 11
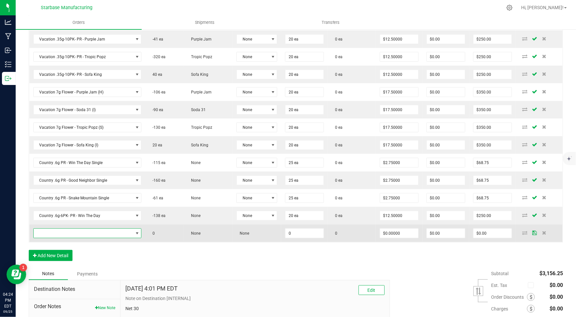
click at [52, 228] on span "NO DATA FOUND" at bounding box center [84, 232] width 100 height 9
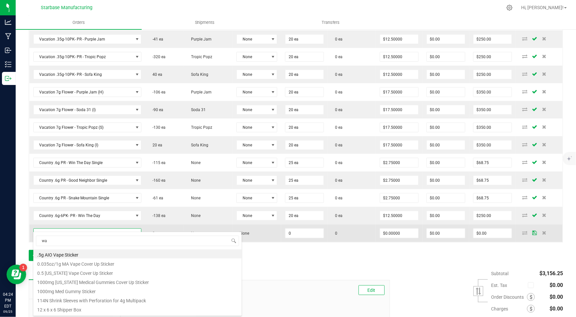
type input "wat"
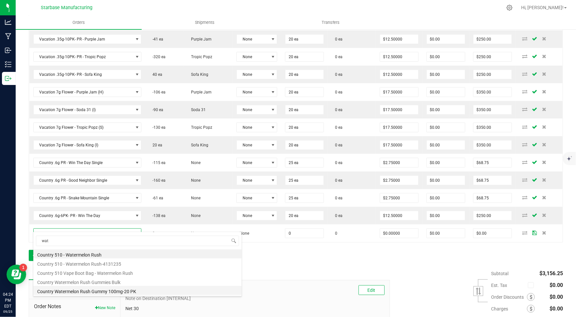
click at [95, 290] on li "Country Watermelon Rush Gummy 100mg-20 PK" at bounding box center [137, 290] width 208 height 9
type input "0 ea"
type input "$10.00000"
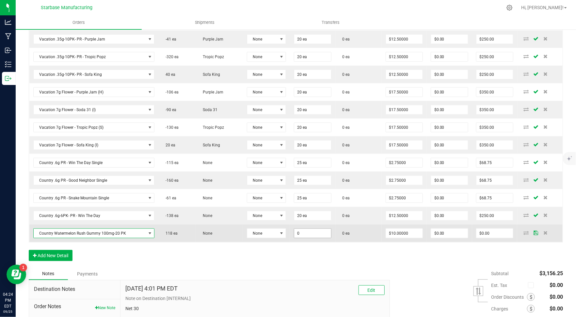
click at [302, 228] on input "0" at bounding box center [312, 232] width 37 height 9
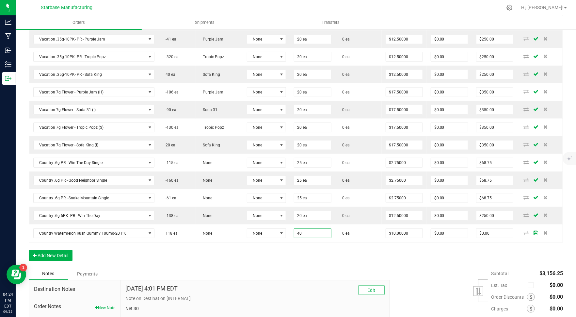
type input "40 ea"
type input "$400.00"
click at [268, 258] on div "Order Details Print All Labels Item Sellable Strain Lot Number Qty Ordered Qty …" at bounding box center [296, 90] width 534 height 354
click at [49, 250] on button "Add New Detail" at bounding box center [51, 255] width 44 height 11
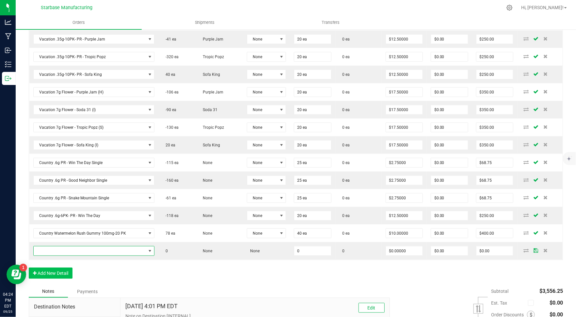
click at [49, 247] on span "NO DATA FOUND" at bounding box center [90, 250] width 113 height 9
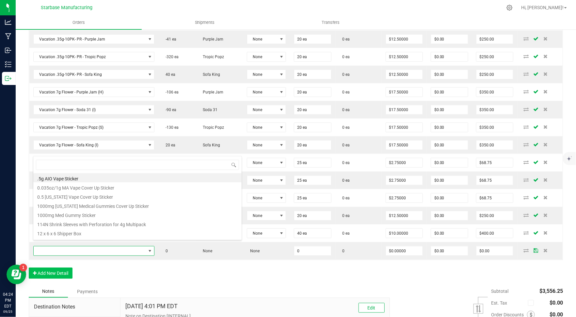
scroll to position [9, 119]
type input "blue"
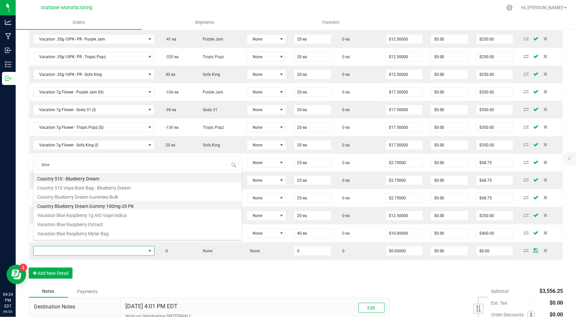
click at [101, 205] on li "Country Blueberry Dream Gummy 100mg-20 PK" at bounding box center [137, 204] width 208 height 9
type input "0 ea"
type input "$10.00000"
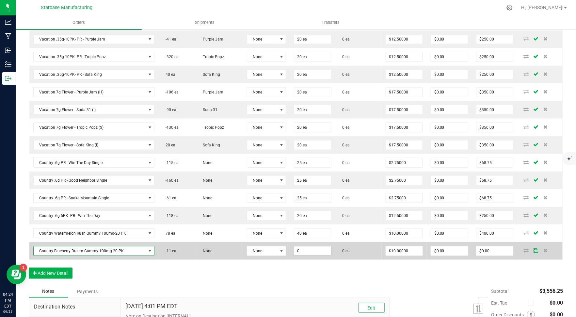
click at [304, 246] on input "0" at bounding box center [312, 250] width 37 height 9
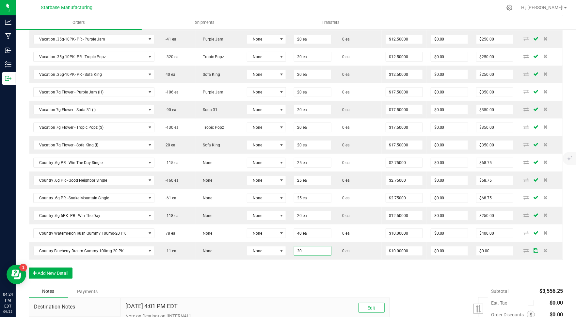
type input "20 ea"
type input "$200.00"
click at [289, 259] on div "Order Details Print All Labels Item Sellable Strain Lot Number Qty Ordered Qty …" at bounding box center [296, 99] width 534 height 372
click at [68, 268] on button "Add New Detail" at bounding box center [51, 272] width 44 height 11
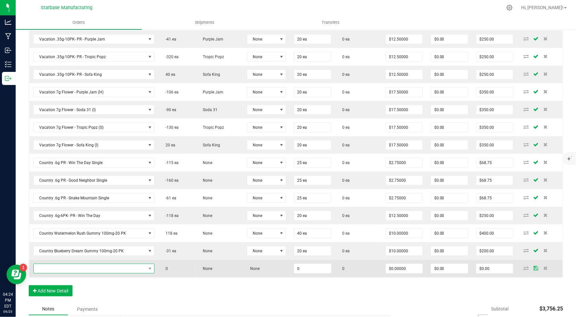
click at [67, 264] on span "NO DATA FOUND" at bounding box center [90, 268] width 113 height 9
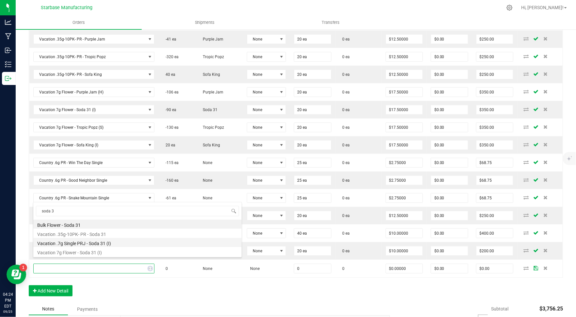
type input "soda 31"
type input "0.0000 g"
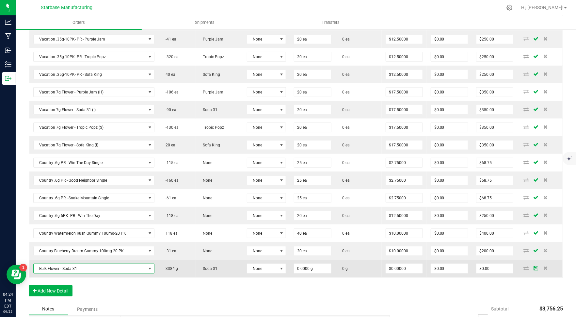
click at [148, 266] on span at bounding box center [150, 268] width 5 height 5
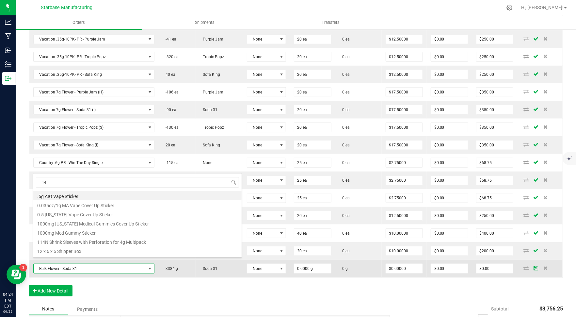
type input "14g"
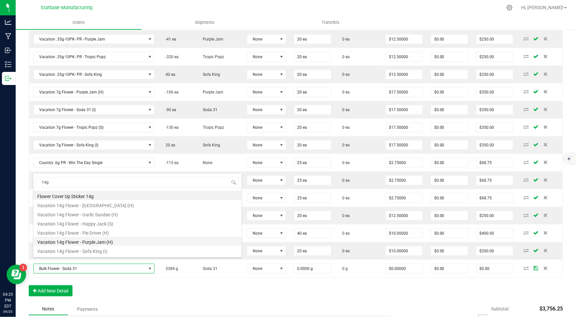
click at [125, 239] on li "Vacation 14g Flower - Purple Jam (H)" at bounding box center [137, 240] width 208 height 9
type input "0 ea"
type input "$35.00000"
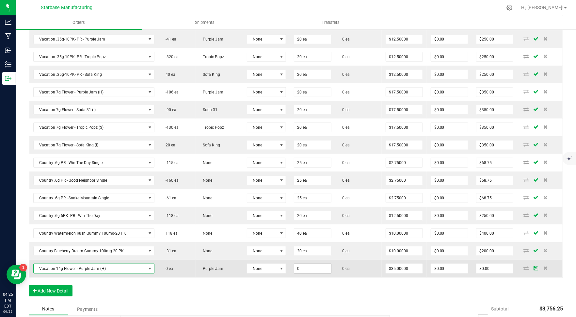
click at [305, 264] on input "0" at bounding box center [312, 268] width 37 height 9
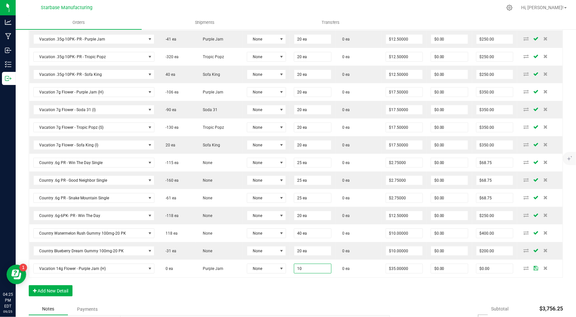
type input "10 ea"
type input "$350.00"
click at [299, 285] on div "Order Details Print All Labels Item Sellable Strain Lot Number Qty Ordered Qty …" at bounding box center [296, 107] width 534 height 389
click at [55, 285] on button "Add New Detail" at bounding box center [51, 290] width 44 height 11
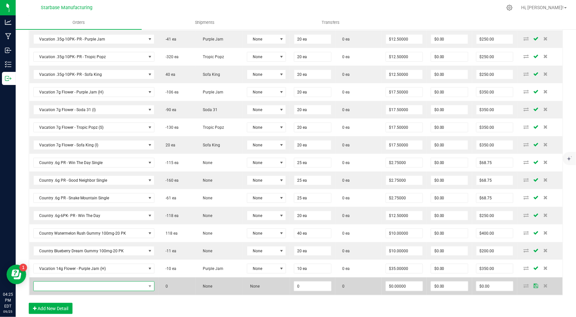
click at [64, 281] on span "NO DATA FOUND" at bounding box center [90, 285] width 113 height 9
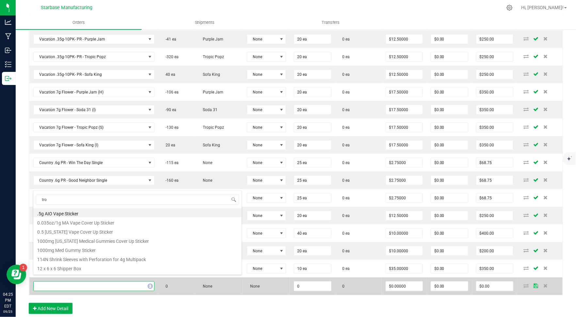
type input "trop"
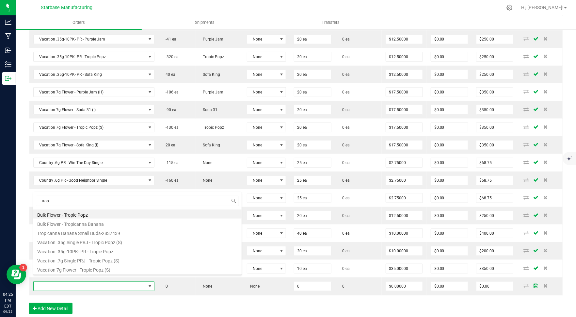
click at [156, 309] on div "Order Details Print All Labels Item Sellable Strain Lot Number Qty Ordered Qty …" at bounding box center [296, 116] width 534 height 407
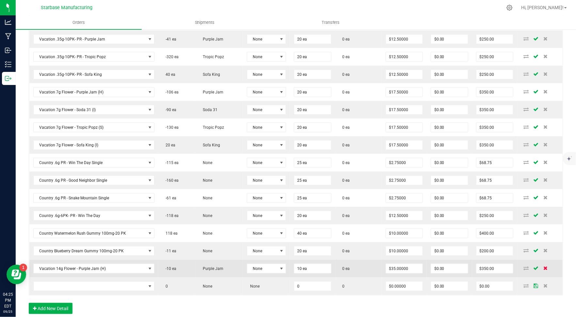
click at [548, 266] on span at bounding box center [546, 268] width 10 height 4
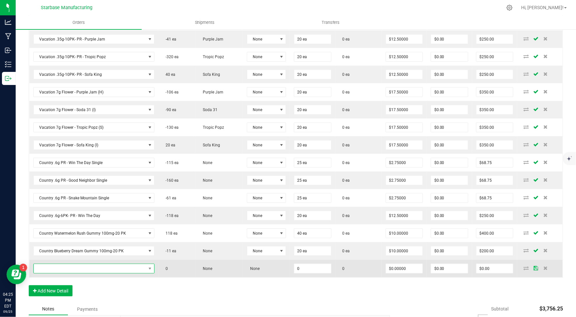
click at [108, 264] on span "NO DATA FOUND" at bounding box center [90, 268] width 113 height 9
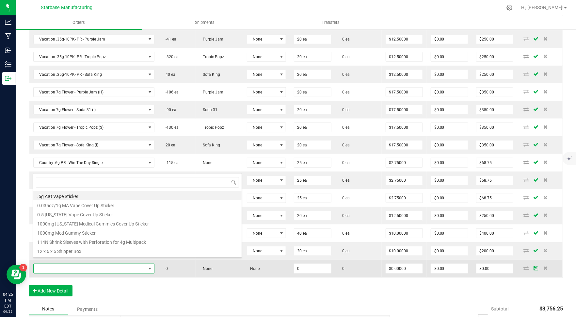
click at [108, 264] on span at bounding box center [90, 268] width 113 height 9
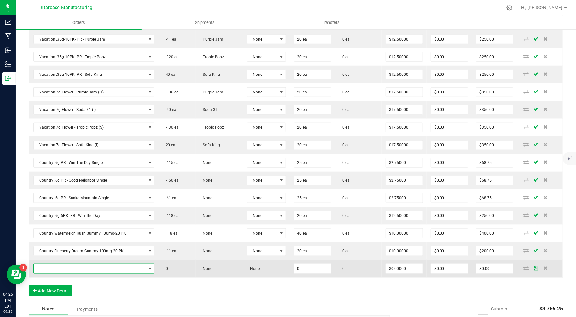
click at [108, 264] on span "NO DATA FOUND" at bounding box center [90, 268] width 113 height 9
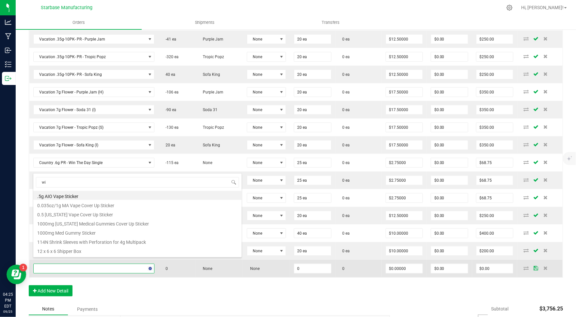
type input "win"
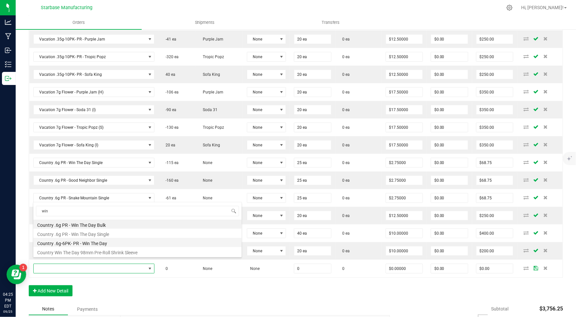
click at [125, 241] on li "Country .6g-6PK- PR - Win The Day" at bounding box center [137, 242] width 208 height 9
type input "0 ea"
type input "$12.50000"
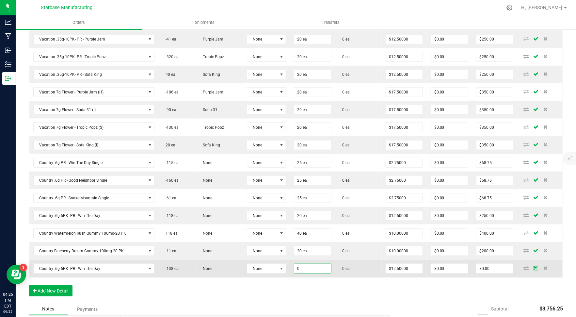
click at [310, 264] on input "0" at bounding box center [312, 268] width 37 height 9
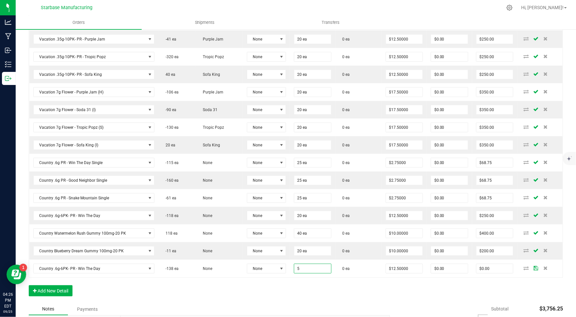
type input "5 ea"
type input "$62.50"
click at [308, 275] on div "Order Details Print All Labels Item Sellable Strain Lot Number Qty Ordered Qty …" at bounding box center [296, 107] width 534 height 389
click at [55, 285] on button "Add New Detail" at bounding box center [51, 290] width 44 height 11
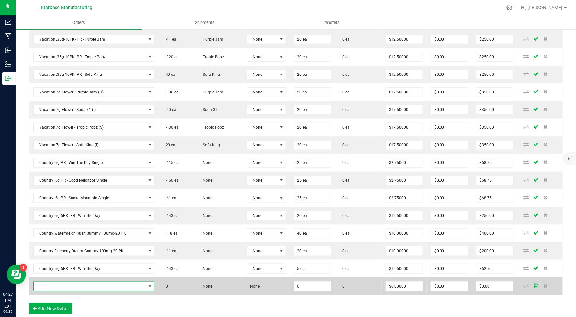
click at [55, 281] on span "NO DATA FOUND" at bounding box center [90, 285] width 113 height 9
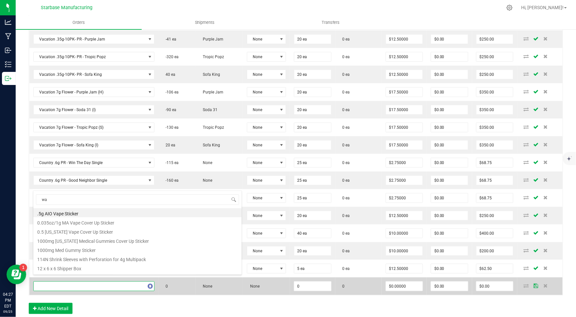
type input "wat"
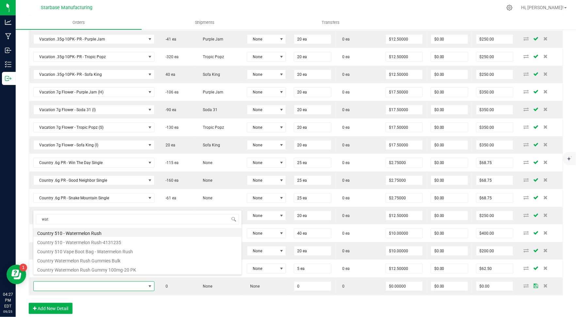
click at [109, 233] on li "Country 510 - Watermelon Rush" at bounding box center [137, 232] width 208 height 9
type input "0 ea"
type input "$10.00000"
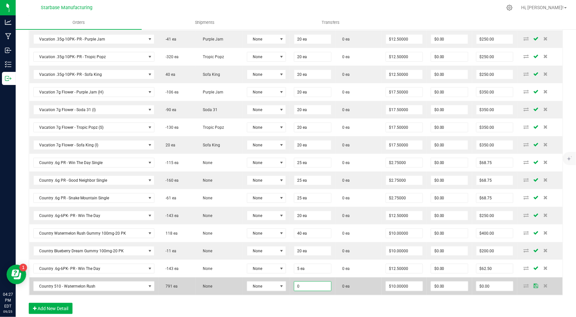
click at [307, 281] on input "0" at bounding box center [312, 285] width 37 height 9
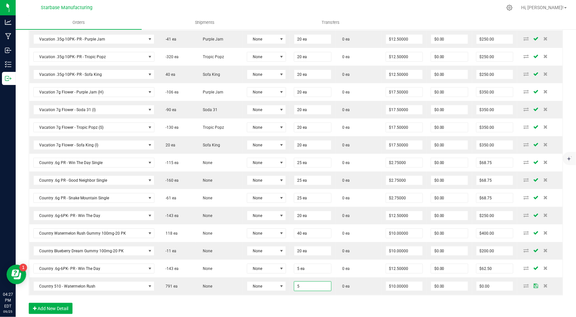
type input "5 ea"
type input "$50.00"
click at [314, 292] on div "Order Details Print All Labels Item Sellable Strain Lot Number Qty Ordered Qty …" at bounding box center [296, 116] width 534 height 407
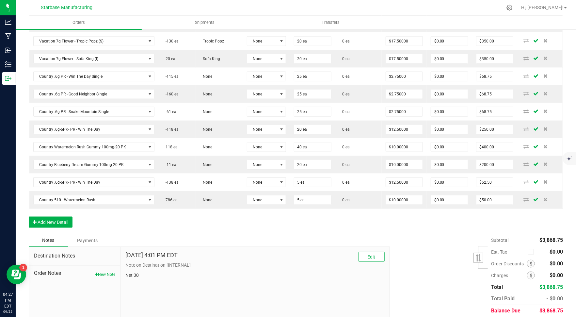
scroll to position [367, 0]
click at [530, 261] on icon at bounding box center [530, 263] width 3 height 5
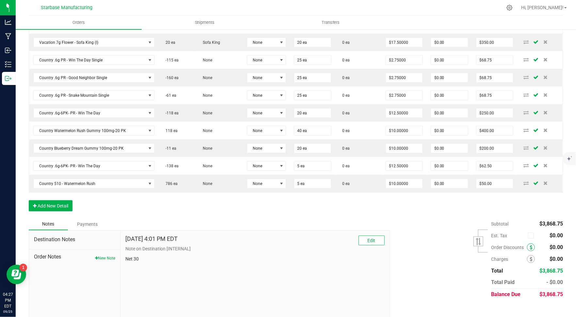
click at [530, 245] on icon at bounding box center [530, 247] width 3 height 5
click at [520, 244] on span "Order Discounts" at bounding box center [509, 246] width 36 height 5
click at [528, 243] on span at bounding box center [531, 247] width 8 height 8
click at [532, 245] on icon at bounding box center [530, 247] width 3 height 5
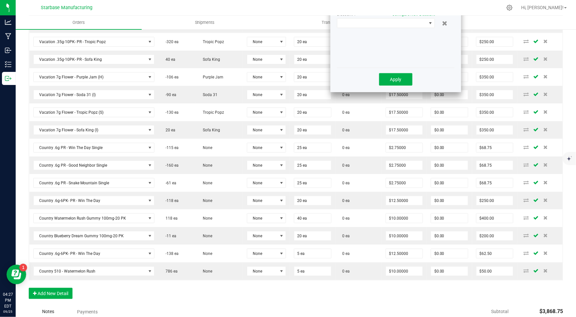
scroll to position [225, 0]
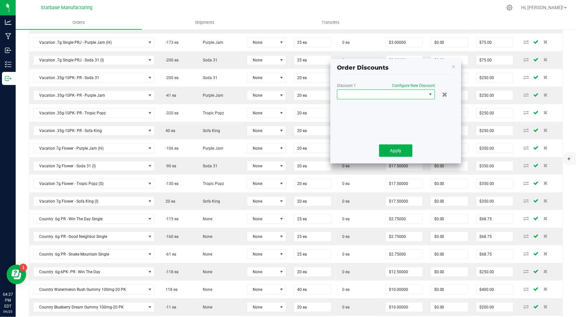
click at [397, 93] on span at bounding box center [381, 94] width 89 height 9
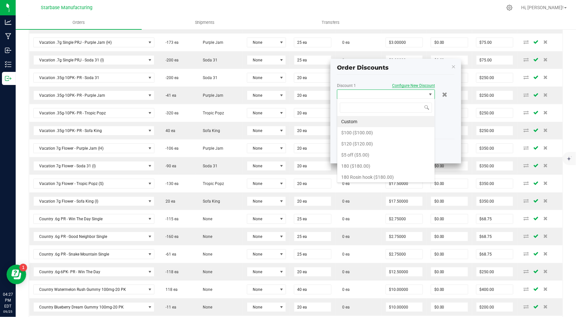
scroll to position [9, 98]
click at [406, 87] on span "Configure New Discount" at bounding box center [413, 85] width 43 height 5
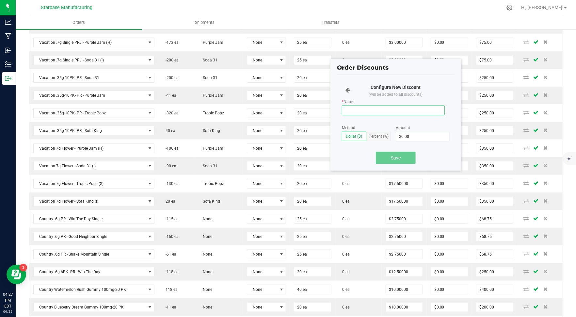
click at [377, 108] on input "* Name" at bounding box center [393, 110] width 103 height 10
click at [366, 111] on input "* Name" at bounding box center [393, 110] width 103 height 10
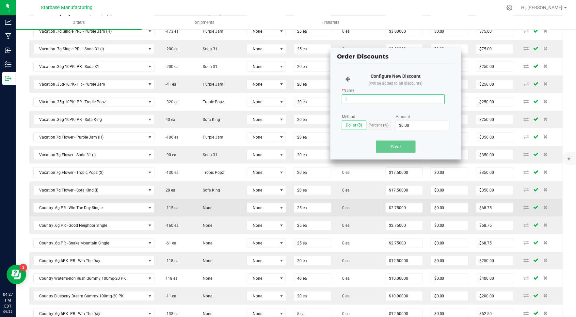
scroll to position [234, 0]
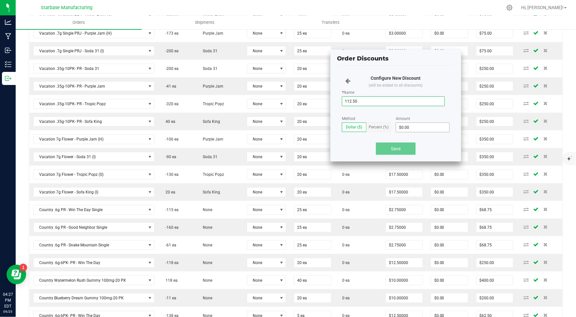
type input "112.50"
click at [403, 125] on input "0" at bounding box center [422, 127] width 53 height 9
type input "$112.50"
click at [404, 145] on button "Save" at bounding box center [396, 148] width 40 height 12
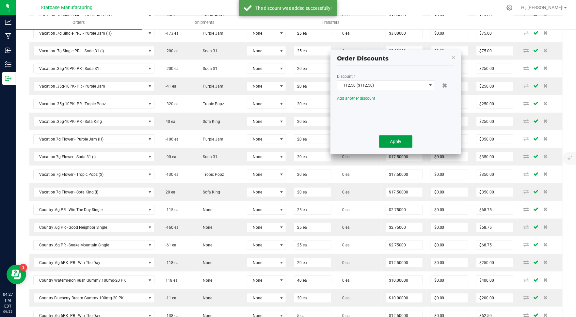
click at [399, 141] on span "Apply" at bounding box center [395, 141] width 11 height 5
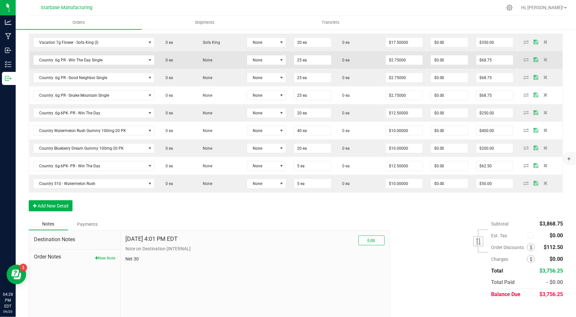
scroll to position [0, 0]
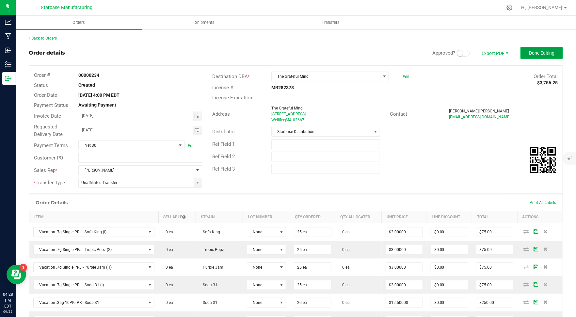
click at [543, 53] on span "Done Editing" at bounding box center [541, 52] width 25 height 5
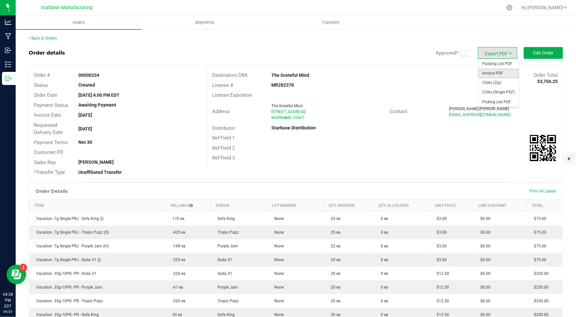
click at [504, 71] on span "Invoice PDF" at bounding box center [498, 73] width 40 height 9
